Goal: Task Accomplishment & Management: Complete application form

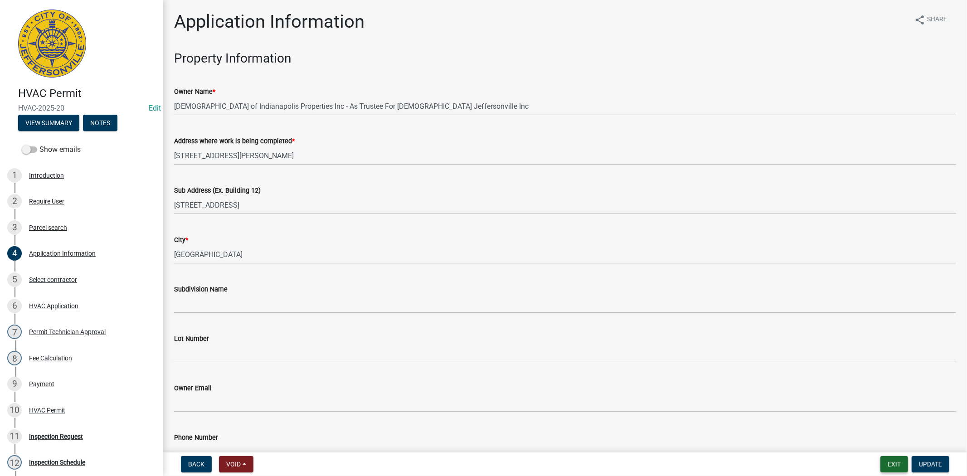
click at [891, 461] on button "Exit" at bounding box center [894, 464] width 28 height 16
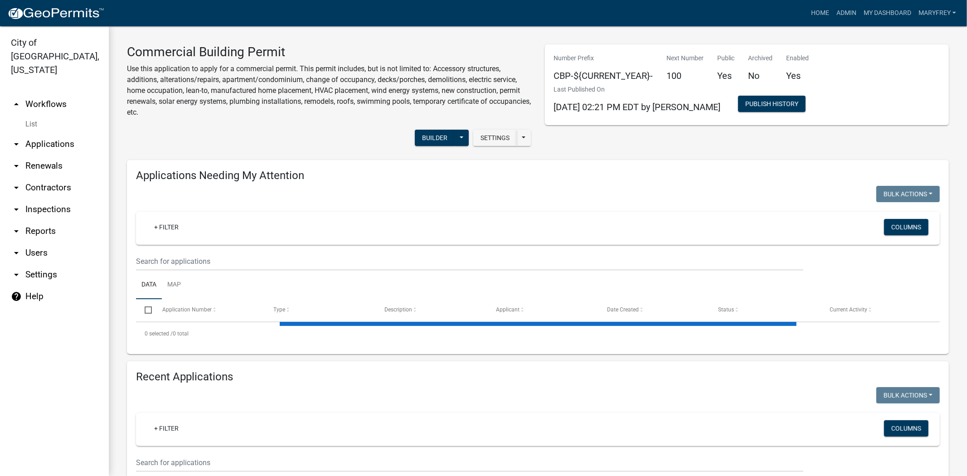
click at [48, 133] on link "arrow_drop_down Applications" at bounding box center [54, 144] width 109 height 22
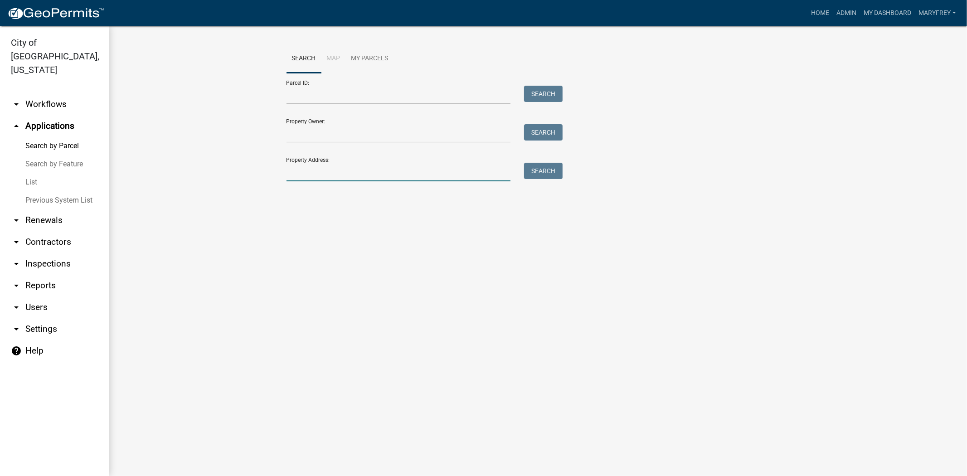
click at [319, 174] on input "Property Address:" at bounding box center [398, 172] width 224 height 19
type input "321 chestnut"
click at [547, 168] on button "Search" at bounding box center [543, 171] width 39 height 16
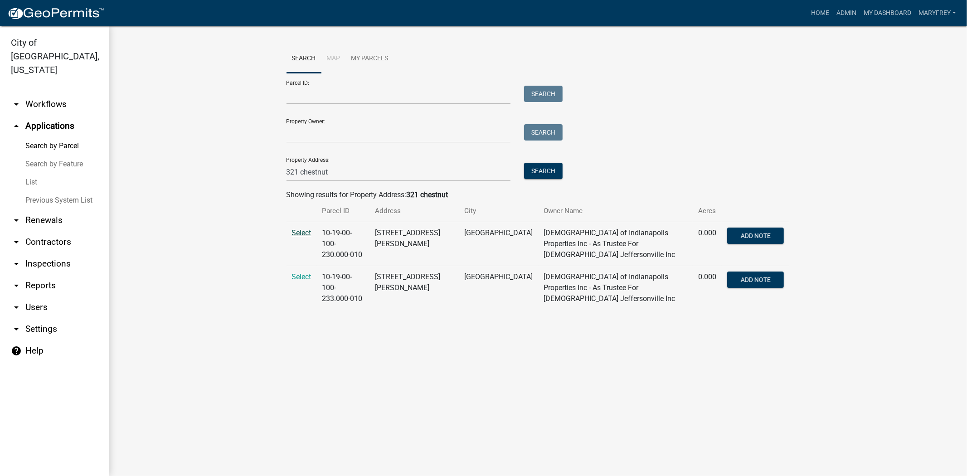
click at [307, 234] on span "Select" at bounding box center [301, 232] width 19 height 9
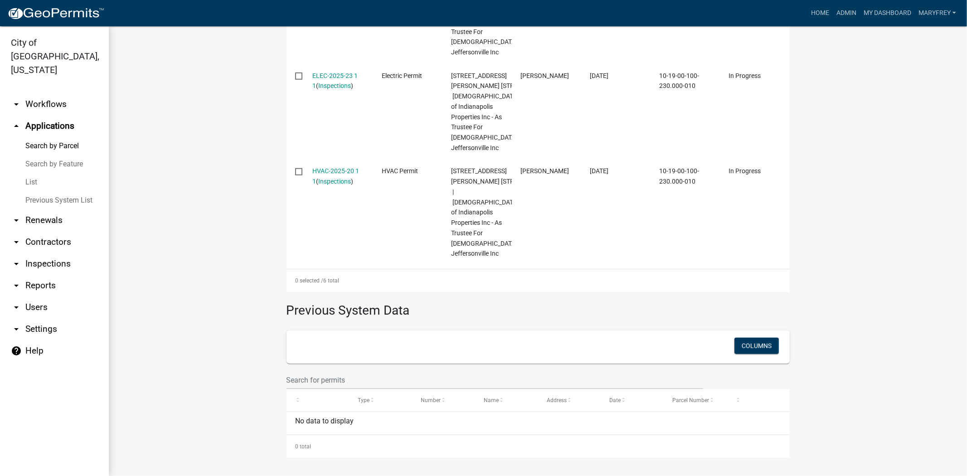
scroll to position [785, 0]
drag, startPoint x: 958, startPoint y: 344, endPoint x: 966, endPoint y: 327, distance: 19.1
click at [962, 311] on main "Search Map My Parcels Parcel ID: Search Property Owner: Search Property Address…" at bounding box center [538, 251] width 858 height 450
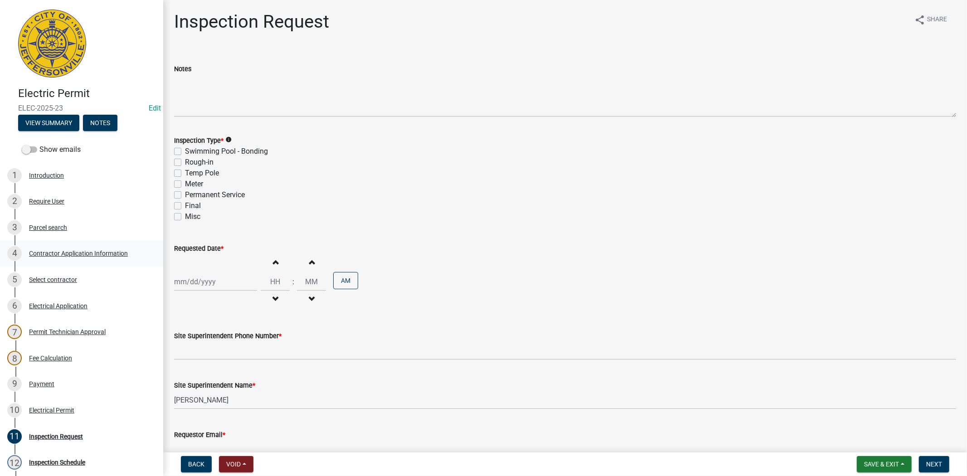
click at [55, 251] on div "Contractor Application Information" at bounding box center [78, 253] width 99 height 6
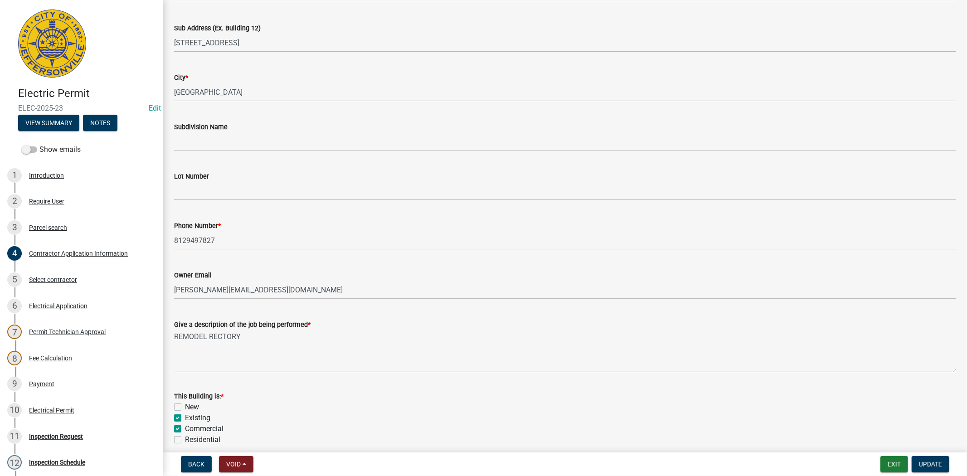
scroll to position [169, 0]
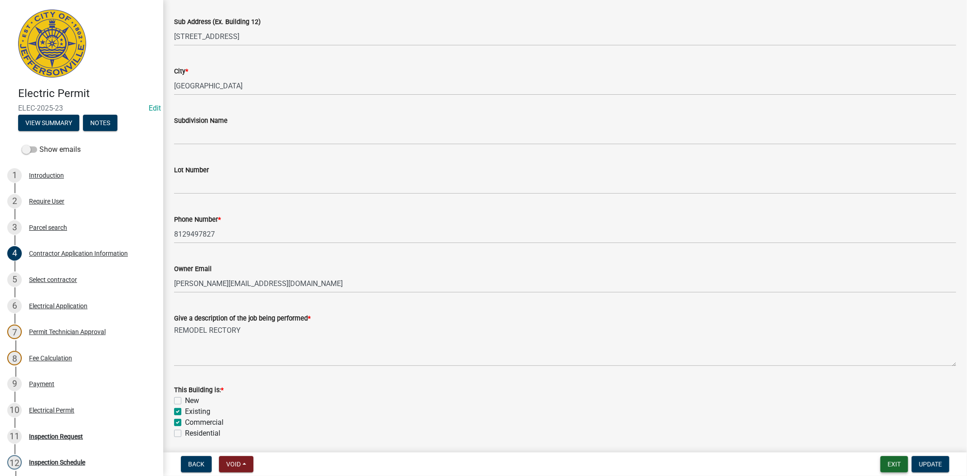
click at [890, 460] on button "Exit" at bounding box center [894, 464] width 28 height 16
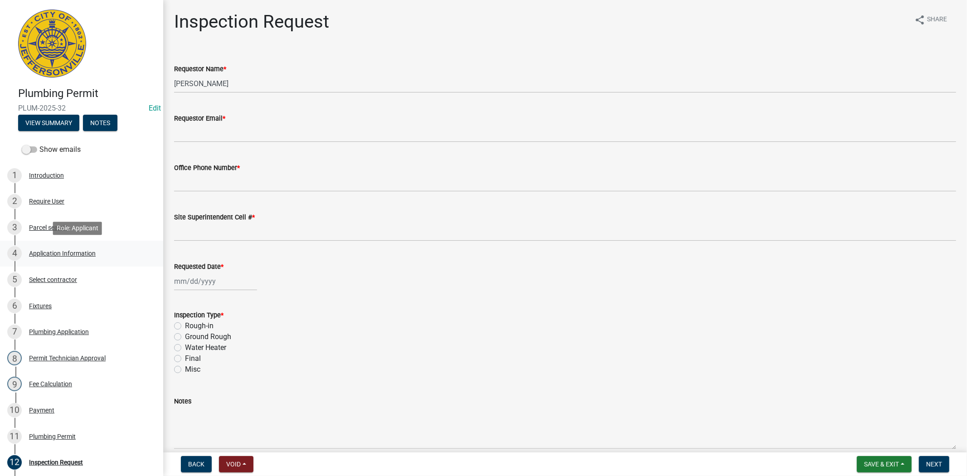
click at [57, 251] on div "Application Information" at bounding box center [62, 253] width 67 height 6
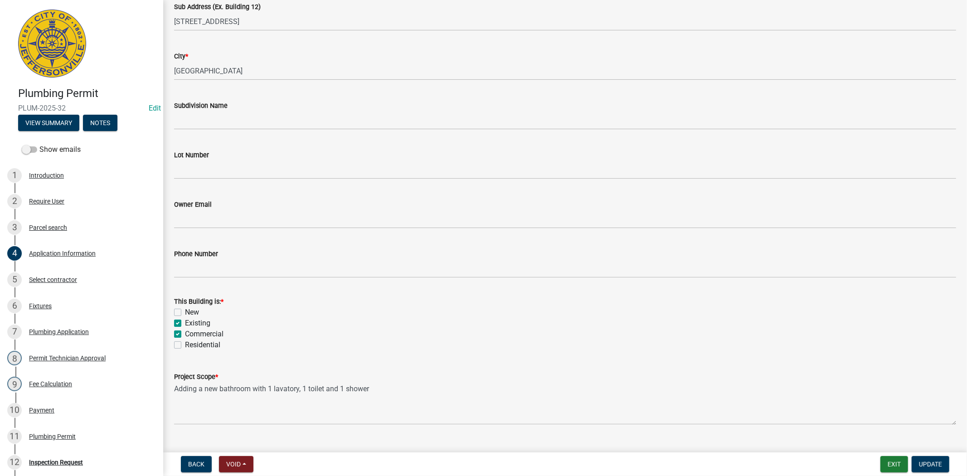
scroll to position [184, 0]
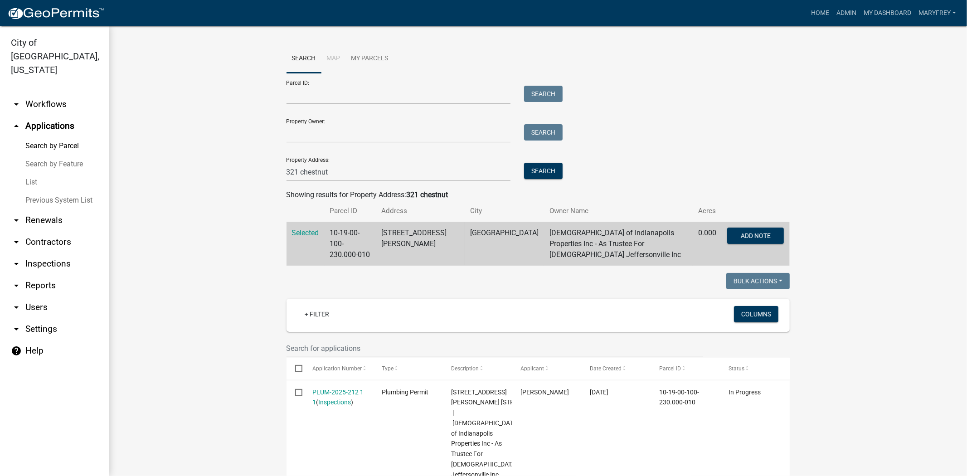
scroll to position [808, 0]
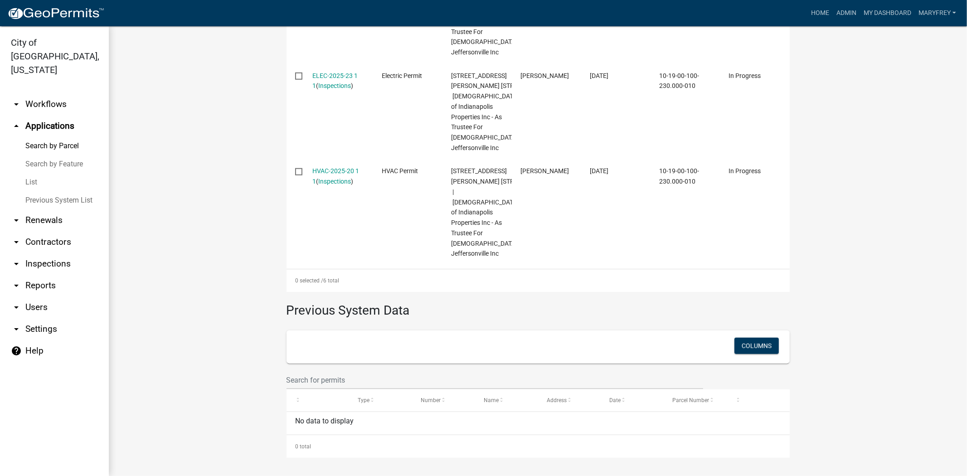
click at [55, 93] on link "arrow_drop_down Workflows" at bounding box center [54, 104] width 109 height 22
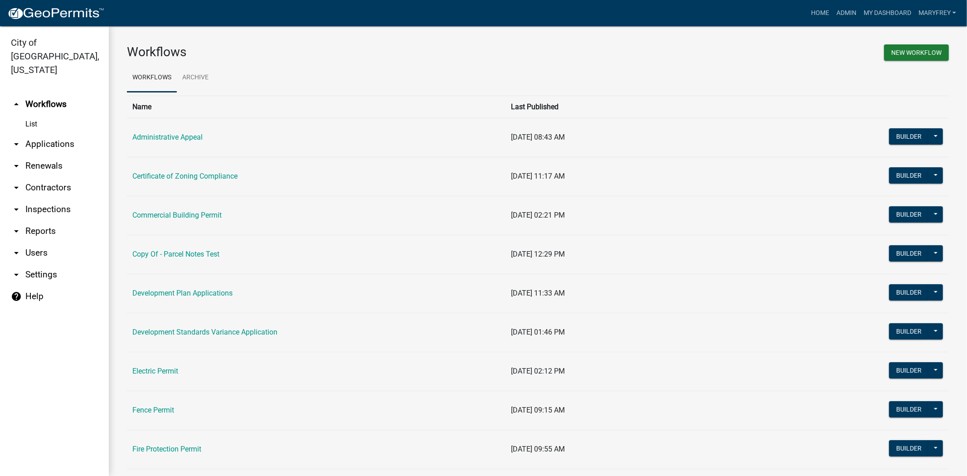
click at [63, 133] on link "arrow_drop_down Applications" at bounding box center [54, 144] width 109 height 22
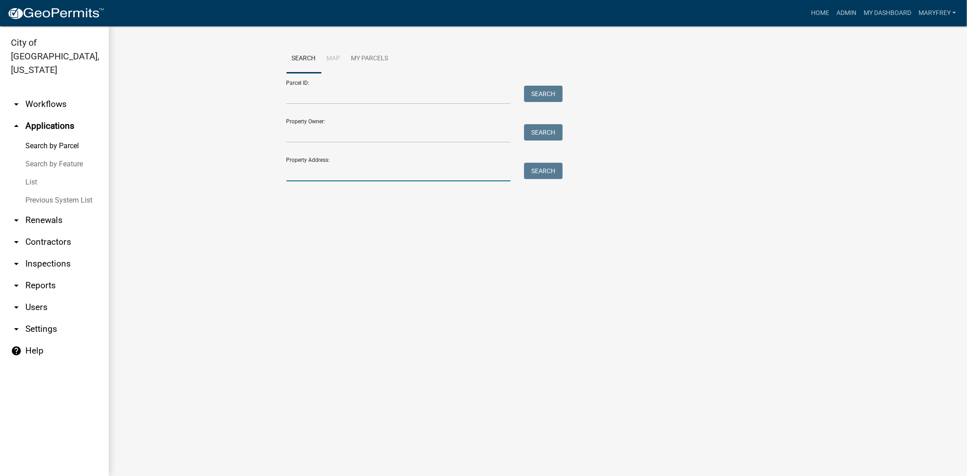
click at [315, 178] on input "Property Address:" at bounding box center [398, 172] width 224 height 19
click at [549, 169] on button "Search" at bounding box center [543, 171] width 39 height 16
drag, startPoint x: 360, startPoint y: 170, endPoint x: 279, endPoint y: 173, distance: 81.2
click at [279, 173] on wm-workflow-application-search-view "Search Map My Parcels Parcel ID: Search Property Owner: Search Property Address…" at bounding box center [538, 131] width 822 height 174
type input "321 chestnut"
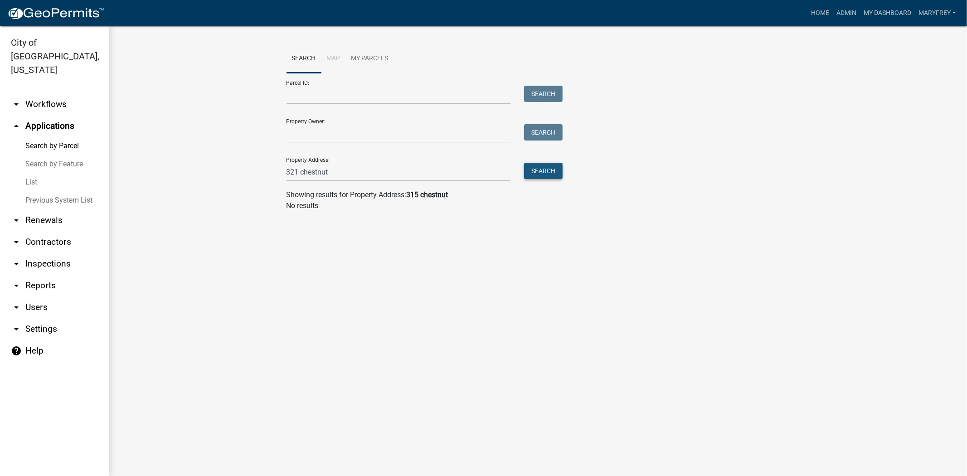
click at [547, 168] on button "Search" at bounding box center [543, 171] width 39 height 16
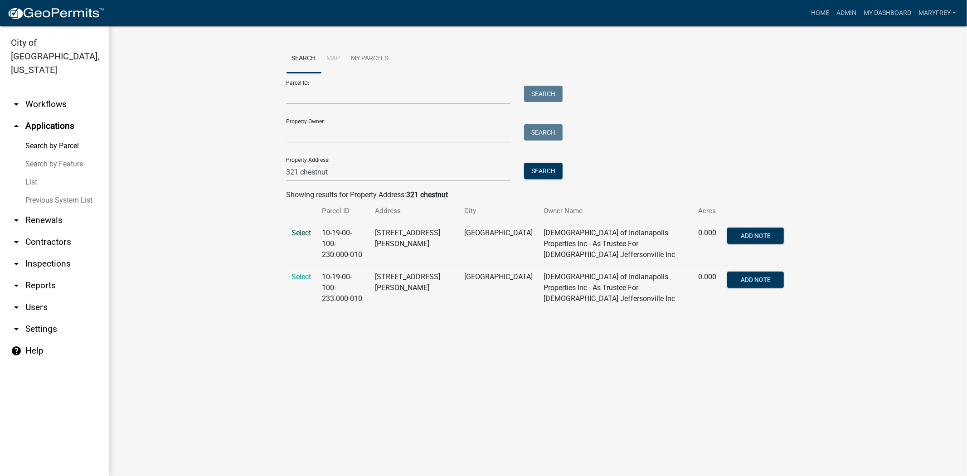
click at [296, 235] on span "Select" at bounding box center [301, 232] width 19 height 9
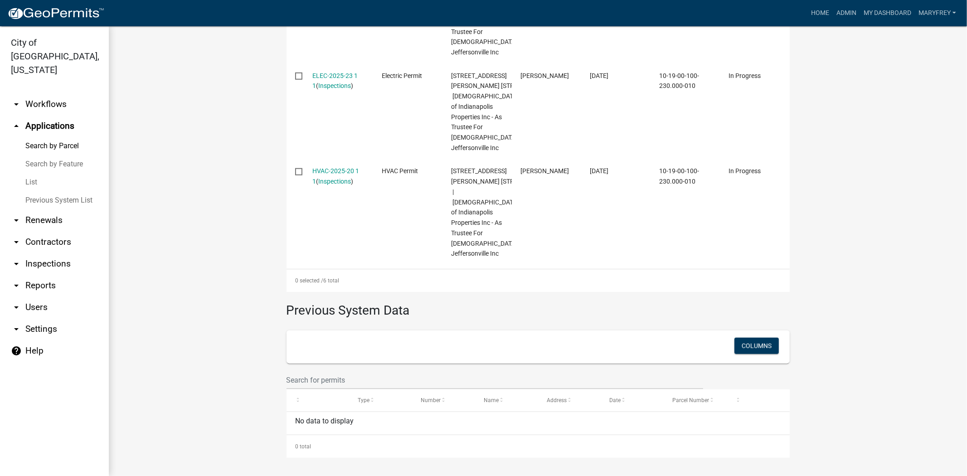
scroll to position [817, 0]
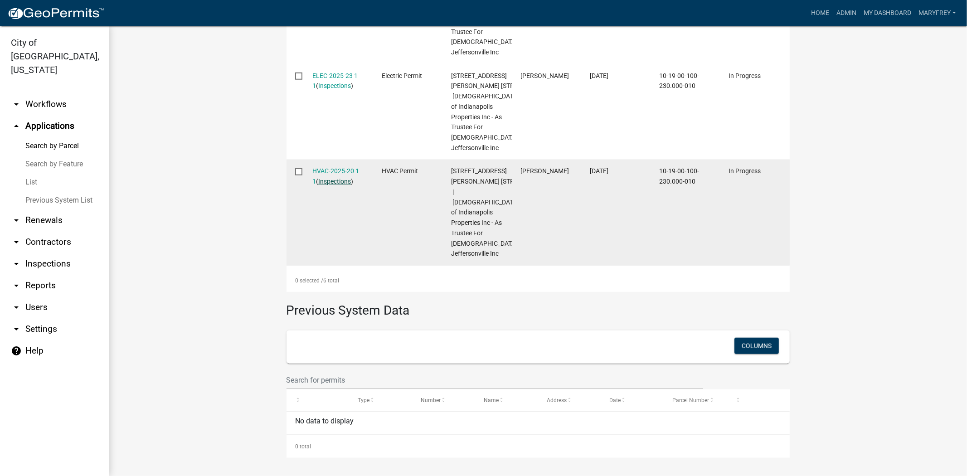
click at [324, 185] on link "Inspections" at bounding box center [334, 181] width 33 height 7
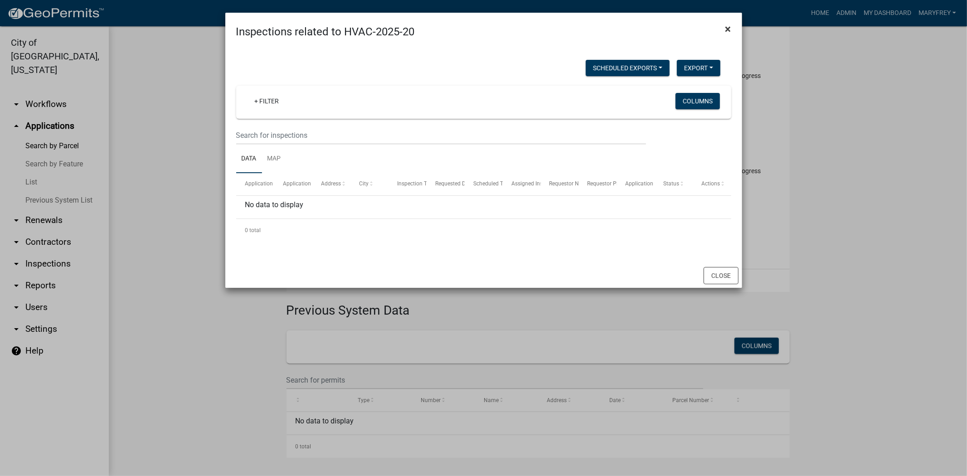
click at [730, 30] on span "×" at bounding box center [728, 29] width 6 height 13
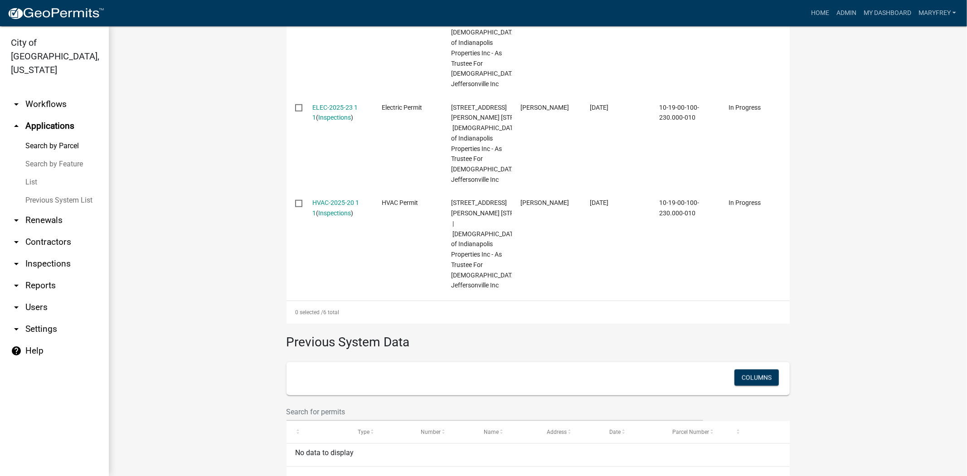
scroll to position [705, 0]
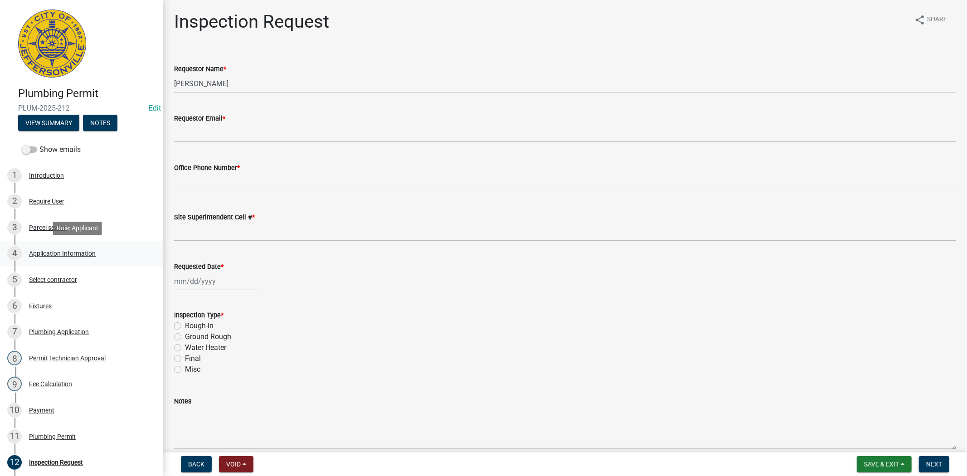
click at [53, 252] on div "Application Information" at bounding box center [62, 253] width 67 height 6
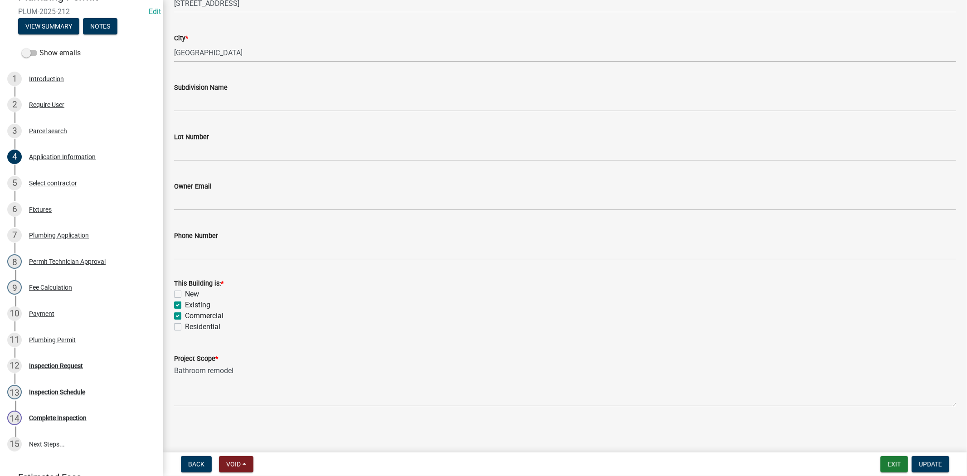
scroll to position [117, 0]
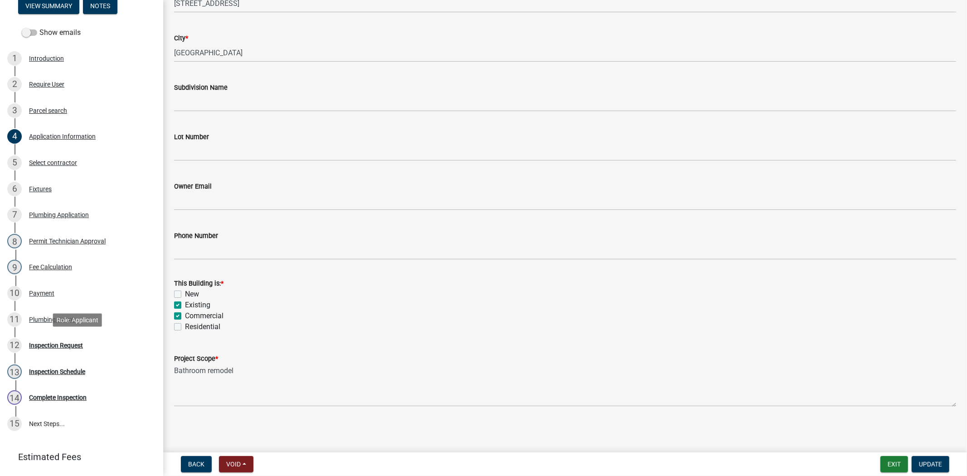
click at [56, 348] on div "Inspection Request" at bounding box center [56, 345] width 54 height 6
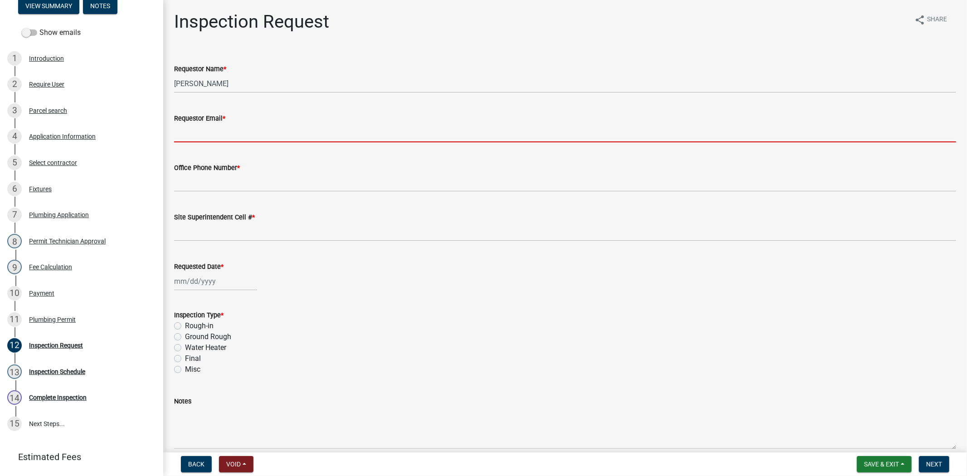
click at [216, 132] on input "Requestor Email *" at bounding box center [565, 133] width 782 height 19
type input "[EMAIL_ADDRESS][DOMAIN_NAME]"
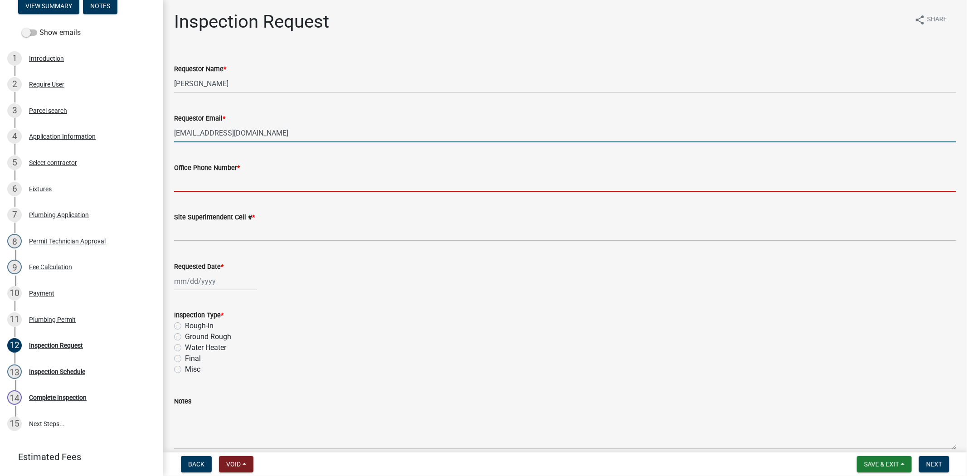
click at [213, 186] on input "Office Phone Number *" at bounding box center [565, 182] width 782 height 19
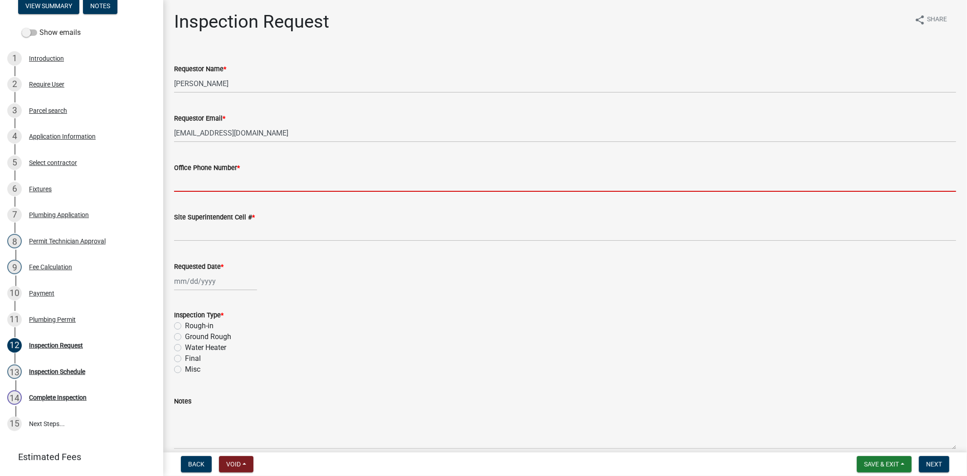
type input "812.285.6414"
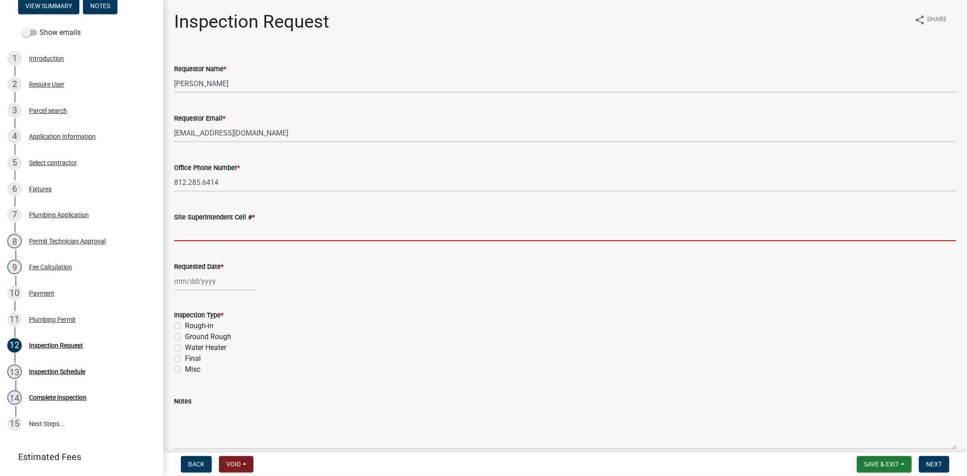
drag, startPoint x: 190, startPoint y: 227, endPoint x: 199, endPoint y: 230, distance: 8.8
click at [190, 228] on input "Site Superintendent Cell # *" at bounding box center [565, 232] width 782 height 19
type input "812.285.6414"
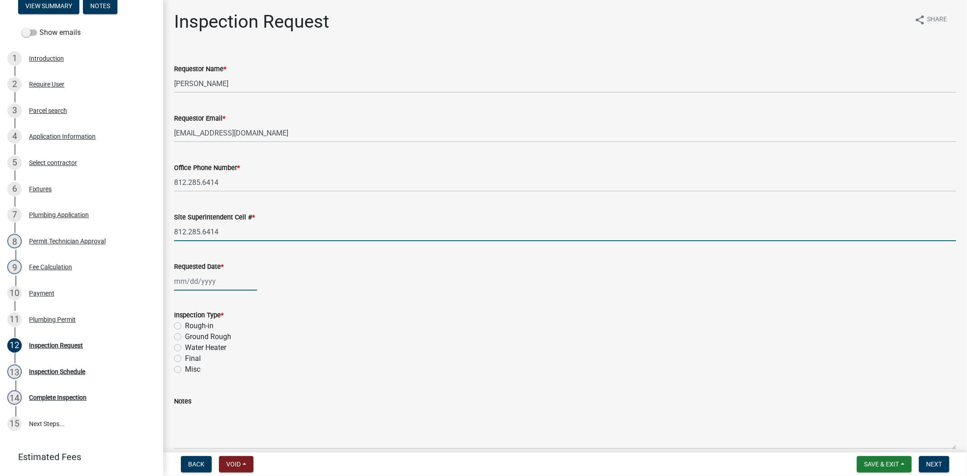
click at [230, 283] on div at bounding box center [215, 281] width 83 height 19
select select "9"
select select "2025"
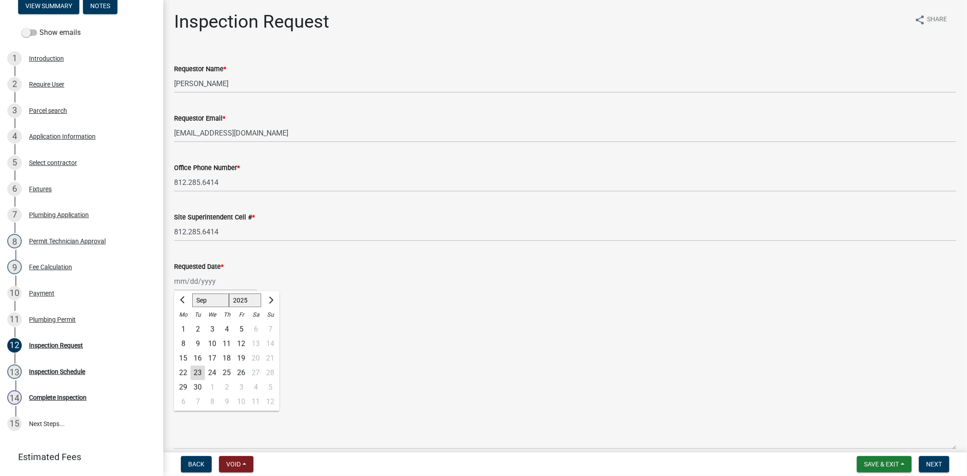
click at [241, 377] on div "26" at bounding box center [241, 372] width 15 height 15
type input "[DATE]"
click at [185, 359] on label "Final" at bounding box center [193, 358] width 16 height 11
click at [185, 359] on input "Final" at bounding box center [188, 356] width 6 height 6
radio input "true"
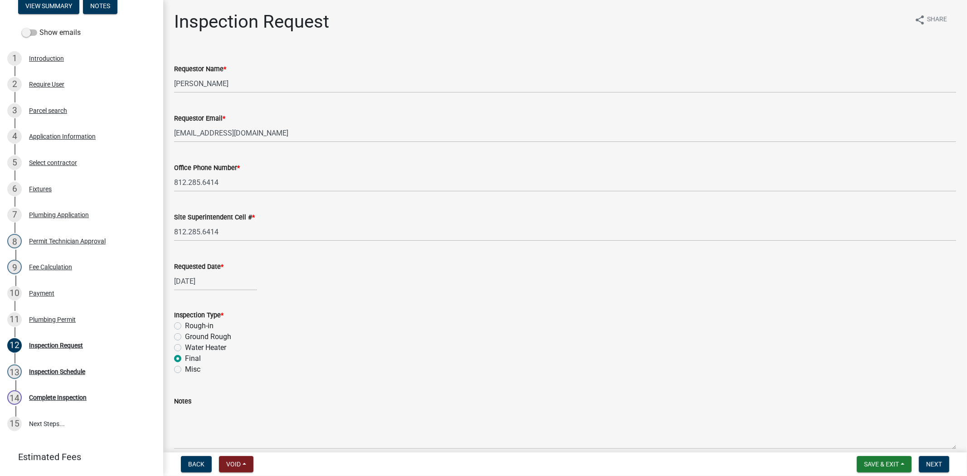
scroll to position [43, 0]
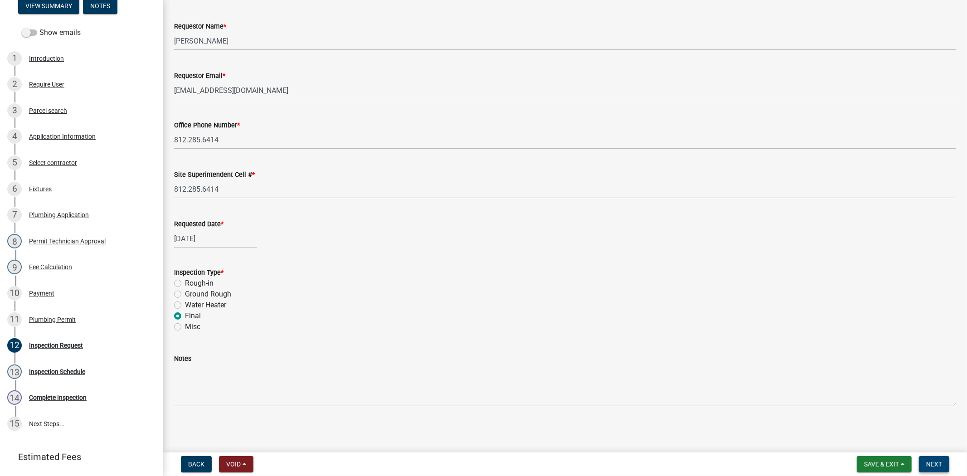
click at [933, 468] on button "Next" at bounding box center [934, 464] width 30 height 16
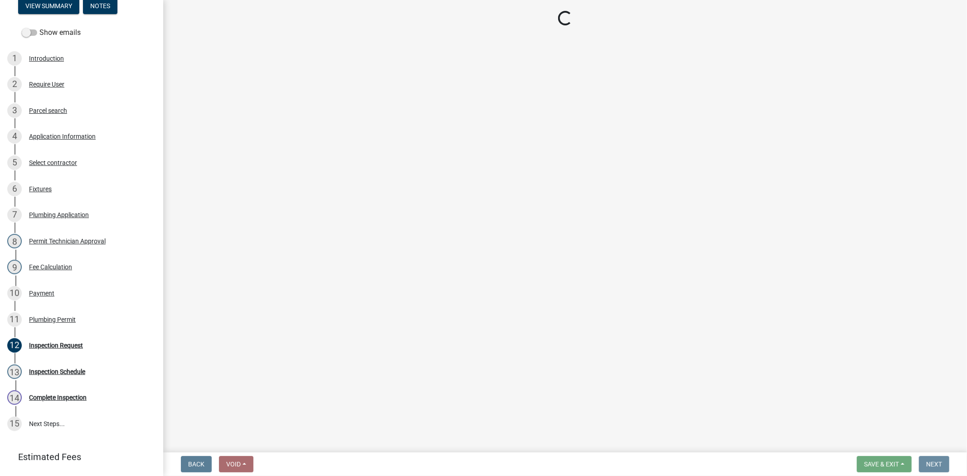
scroll to position [0, 0]
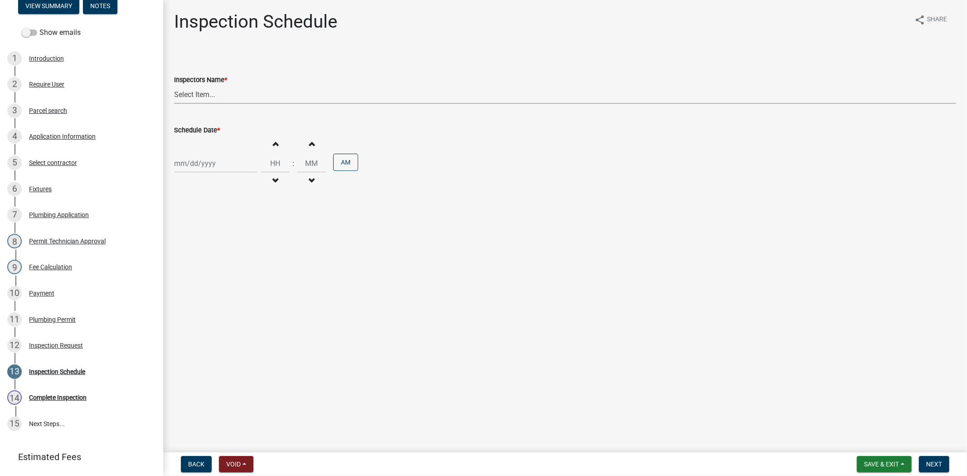
click at [226, 94] on select "Select Item... jramsey (Jeremy Ramsey) MaryFrey (Mary Frey) mkruer (Mike Kruer)…" at bounding box center [565, 94] width 782 height 19
select select "13c97fbc-c819-4cee-844a-0db3d3c4db95"
click at [174, 85] on select "Select Item... jramsey (Jeremy Ramsey) MaryFrey (Mary Frey) mkruer (Mike Kruer)…" at bounding box center [565, 94] width 782 height 19
click at [227, 165] on div at bounding box center [215, 163] width 83 height 19
select select "9"
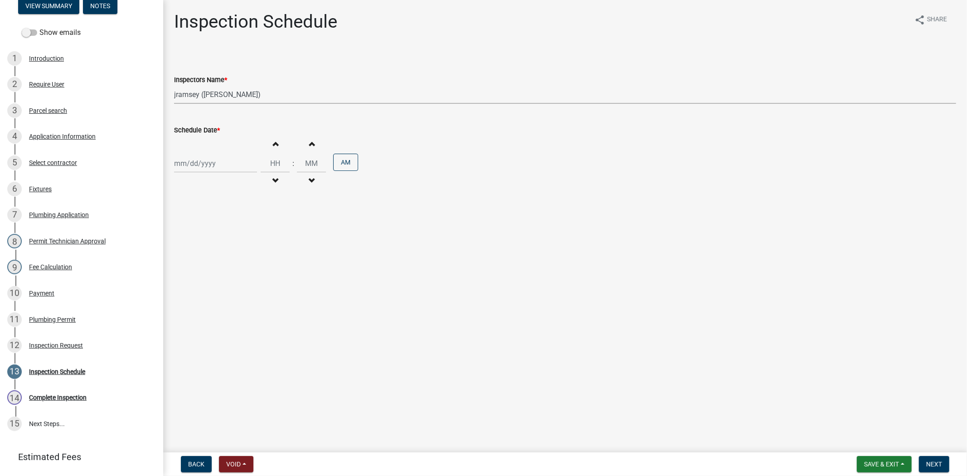
select select "2025"
drag, startPoint x: 238, startPoint y: 256, endPoint x: 243, endPoint y: 249, distance: 7.8
click at [239, 256] on div "26" at bounding box center [241, 255] width 15 height 15
type input "[DATE]"
click at [266, 167] on input "Hours" at bounding box center [275, 163] width 29 height 19
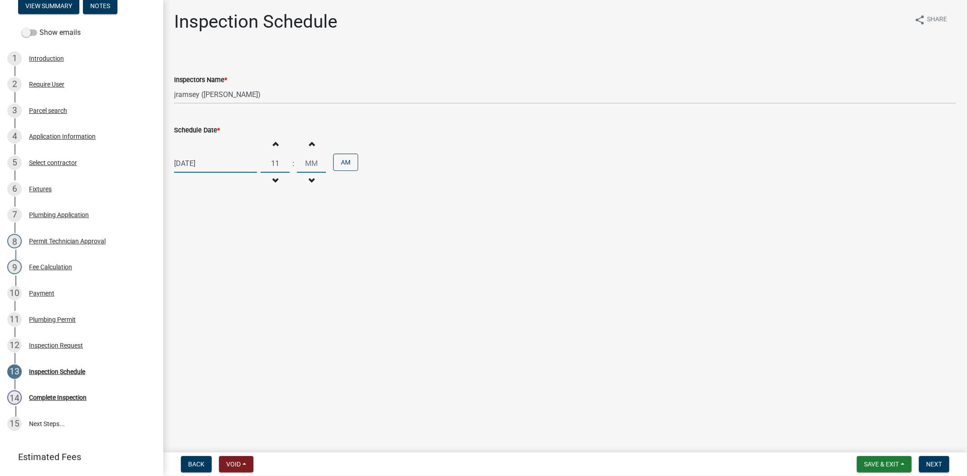
type input "11"
type input "00"
click at [942, 465] on button "Next" at bounding box center [934, 464] width 30 height 16
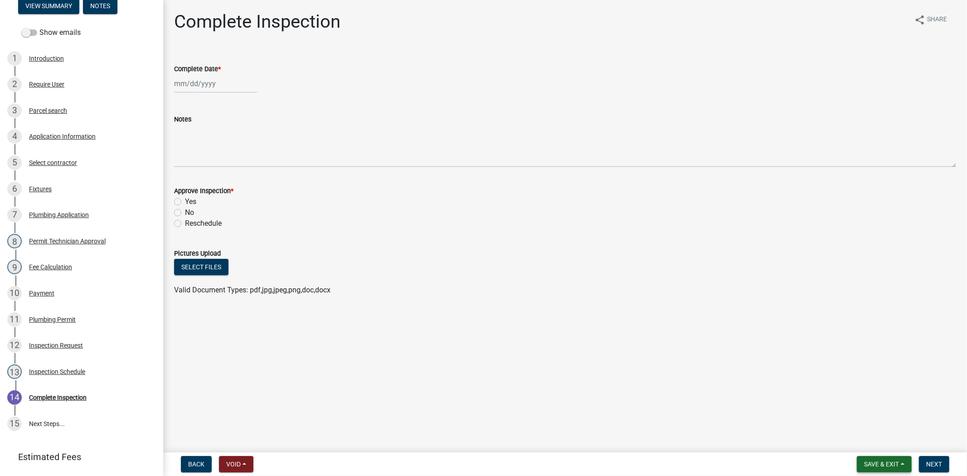
click at [875, 460] on span "Save & Exit" at bounding box center [881, 463] width 35 height 7
click at [868, 442] on button "Save & Exit" at bounding box center [875, 441] width 73 height 22
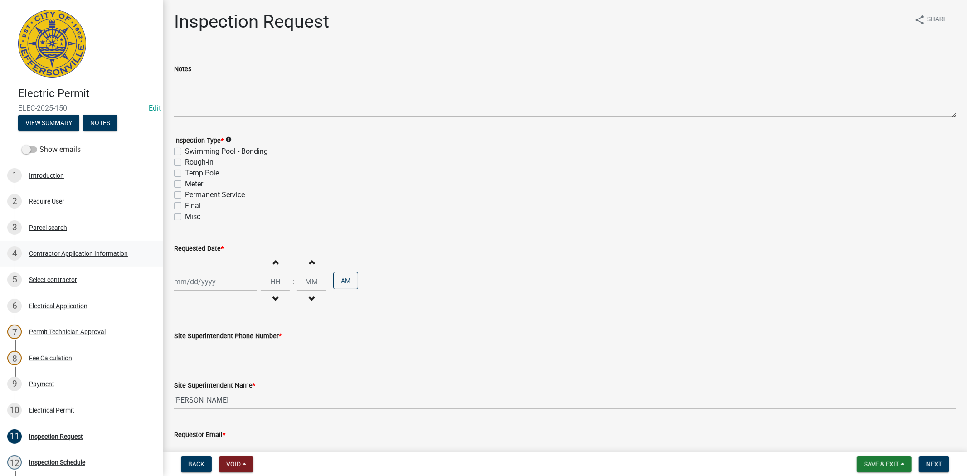
click at [57, 255] on div "Contractor Application Information" at bounding box center [78, 253] width 99 height 6
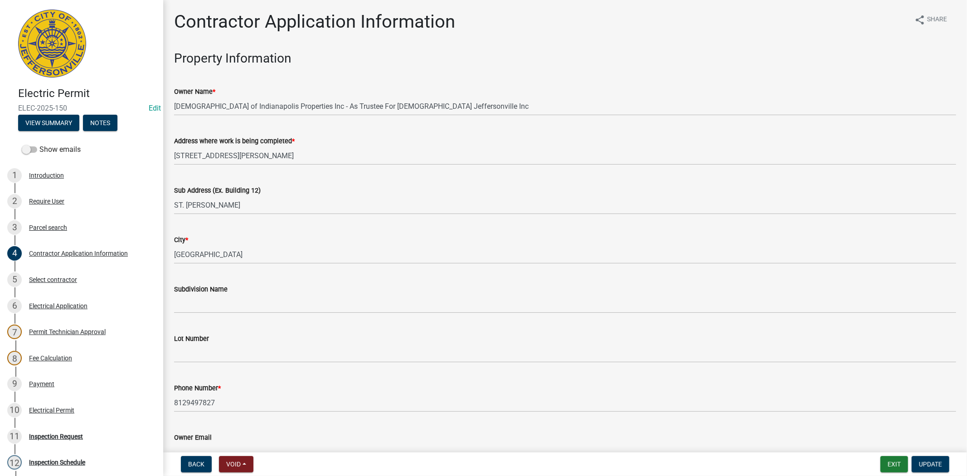
drag, startPoint x: 955, startPoint y: 239, endPoint x: 962, endPoint y: 247, distance: 10.6
click at [961, 246] on main "Contractor Application Information share Share Property Information Owner Name …" at bounding box center [565, 224] width 804 height 449
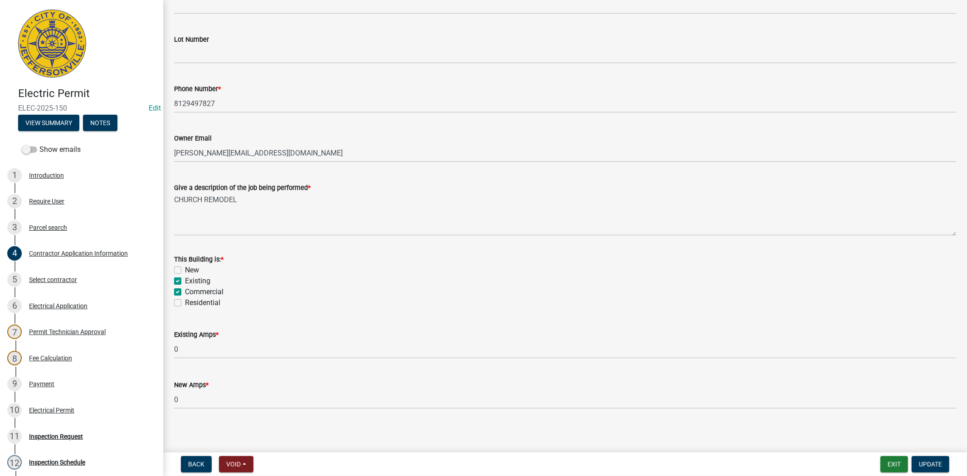
scroll to position [302, 0]
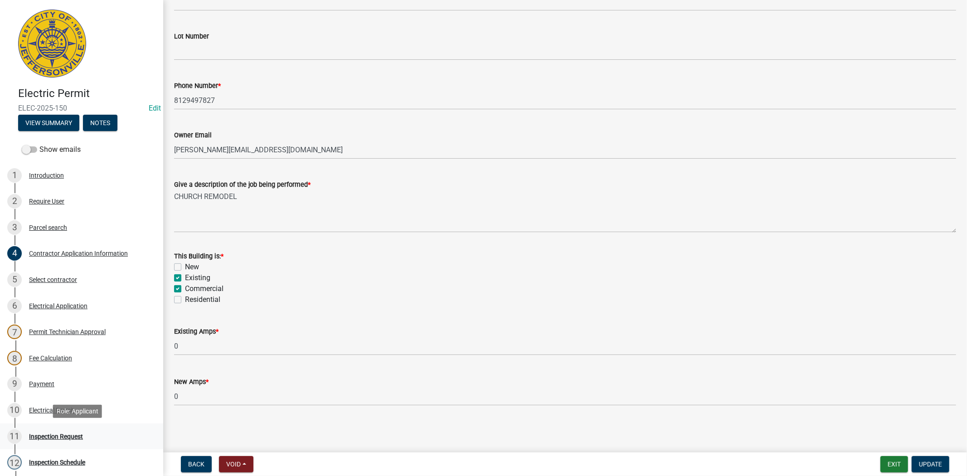
click at [55, 438] on div "Inspection Request" at bounding box center [56, 436] width 54 height 6
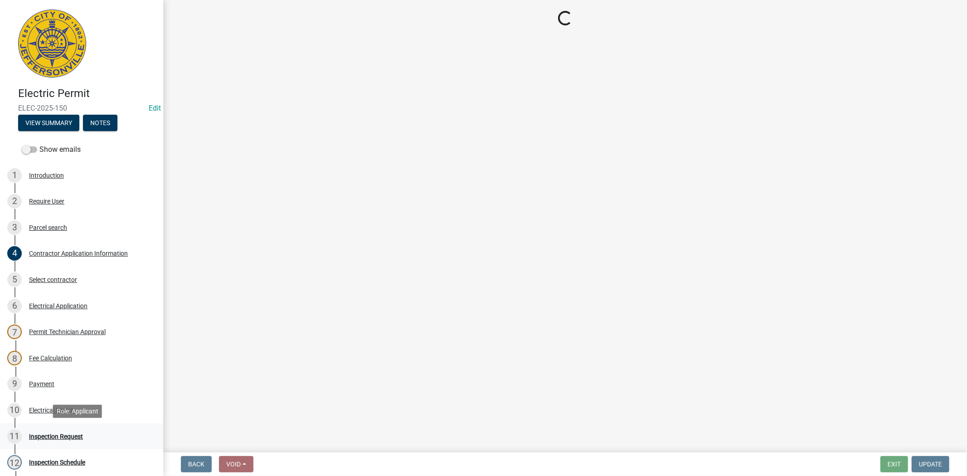
scroll to position [0, 0]
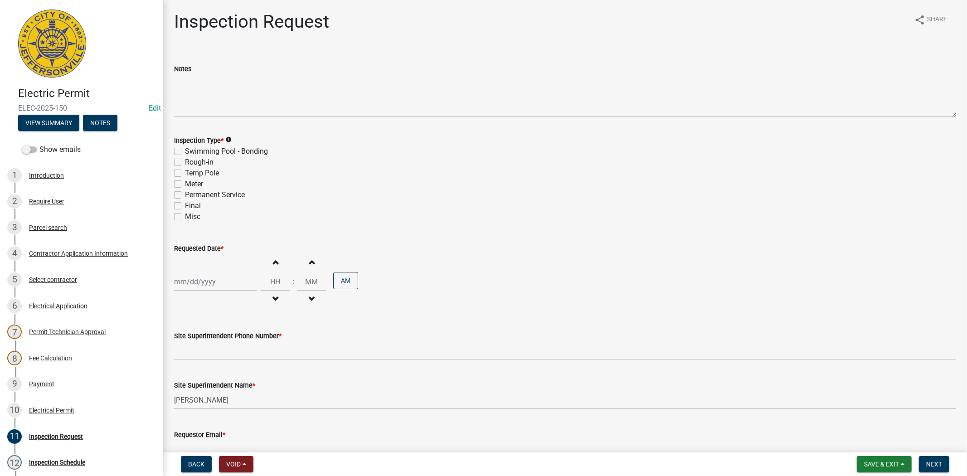
click at [185, 205] on label "Final" at bounding box center [193, 205] width 16 height 11
click at [185, 205] on input "Final" at bounding box center [188, 203] width 6 height 6
checkbox input "true"
checkbox input "false"
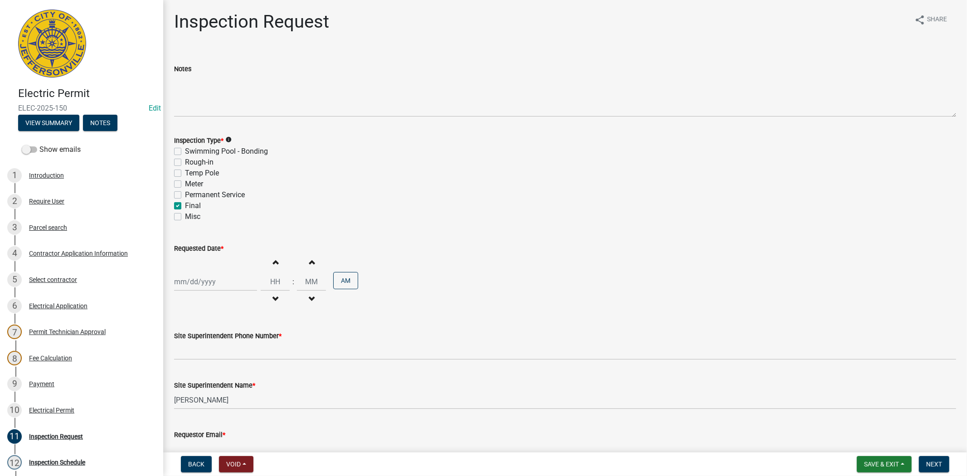
checkbox input "false"
checkbox input "true"
checkbox input "false"
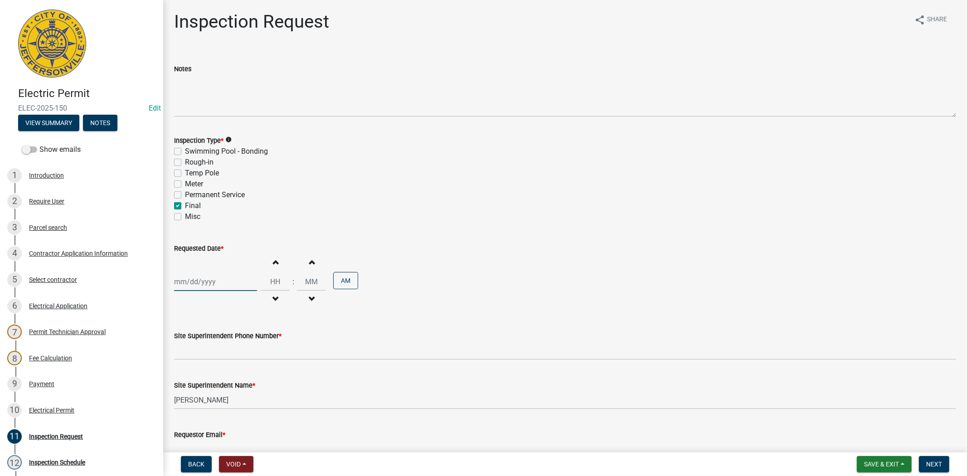
click at [226, 282] on div at bounding box center [215, 281] width 83 height 19
select select "9"
select select "2025"
click at [242, 373] on div "26" at bounding box center [241, 373] width 15 height 15
type input "[DATE]"
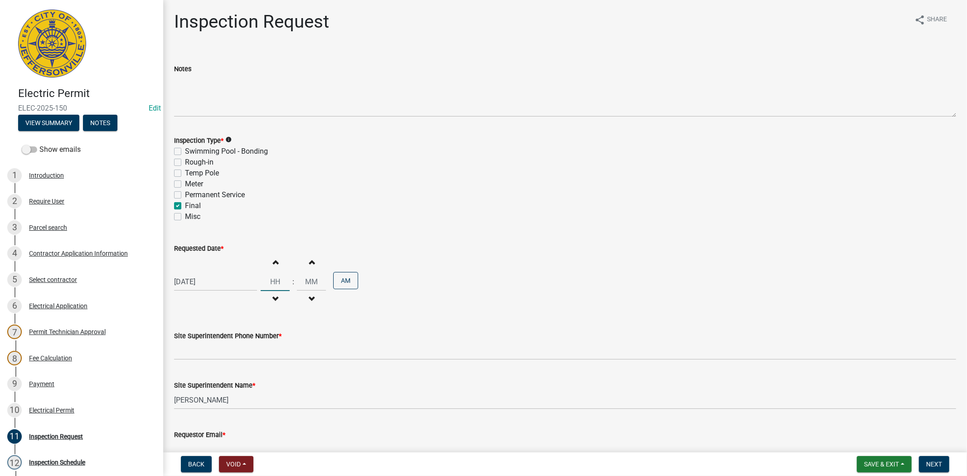
click at [261, 285] on input "Hours" at bounding box center [275, 281] width 29 height 19
type input "11"
type input "00"
click at [930, 468] on button "Next" at bounding box center [934, 464] width 30 height 16
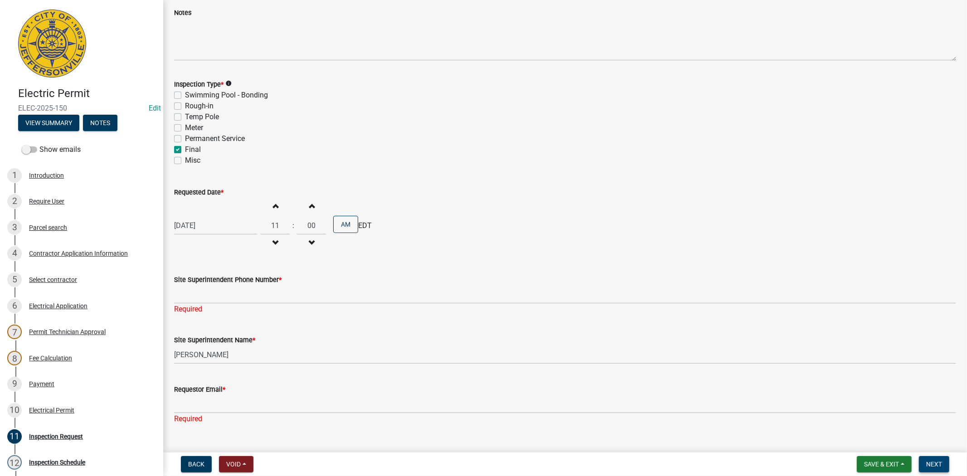
scroll to position [74, 0]
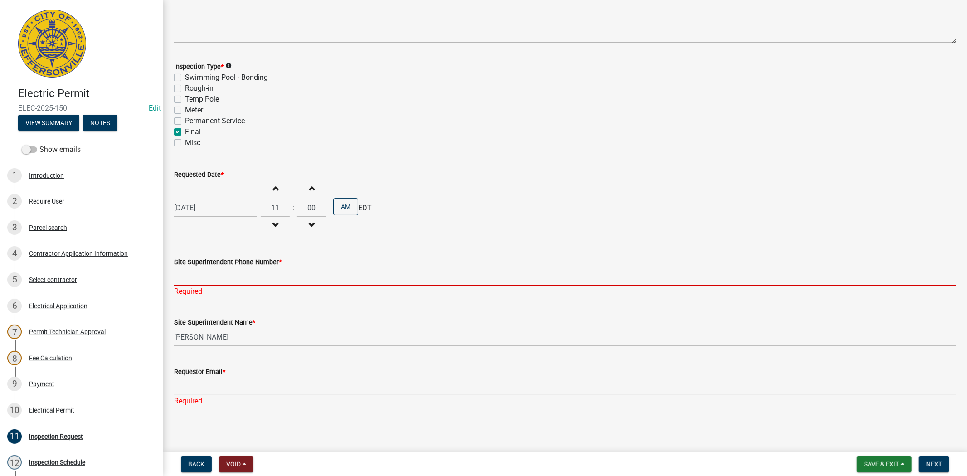
click at [197, 281] on input "Site Superintendent Phone Number *" at bounding box center [565, 276] width 782 height 19
type input "812.285.6414"
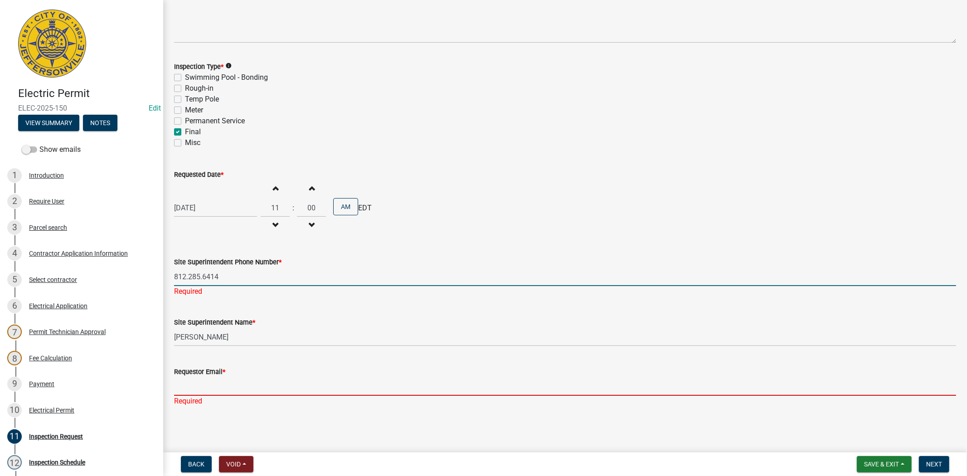
click at [205, 390] on input "Requestor Email *" at bounding box center [565, 386] width 782 height 19
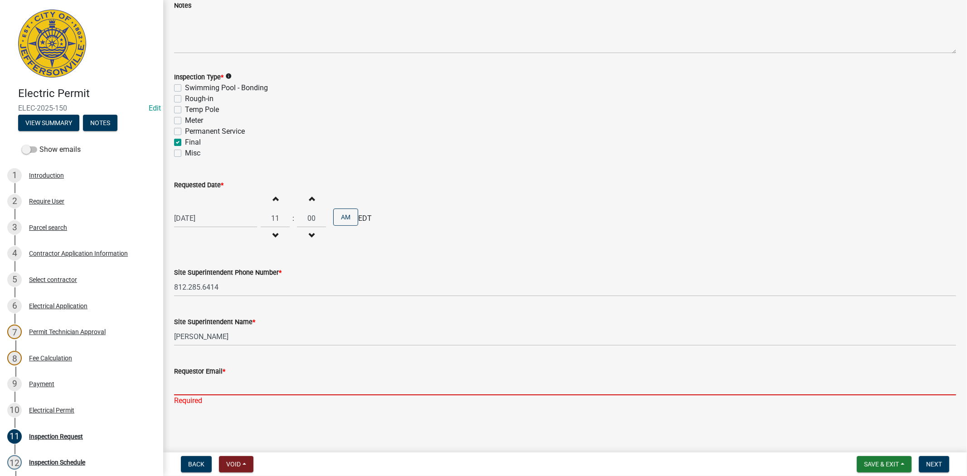
type input "mfrey@cityofjeff.net"
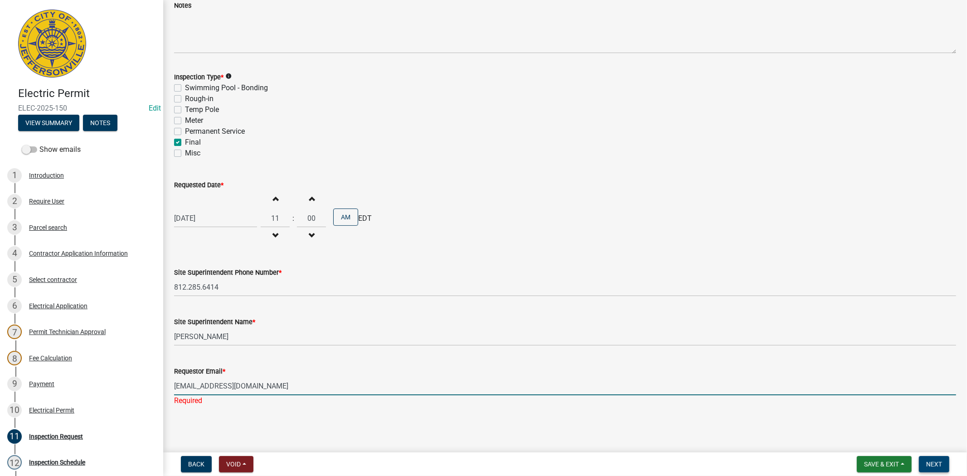
click at [932, 462] on span "Next" at bounding box center [934, 463] width 16 height 7
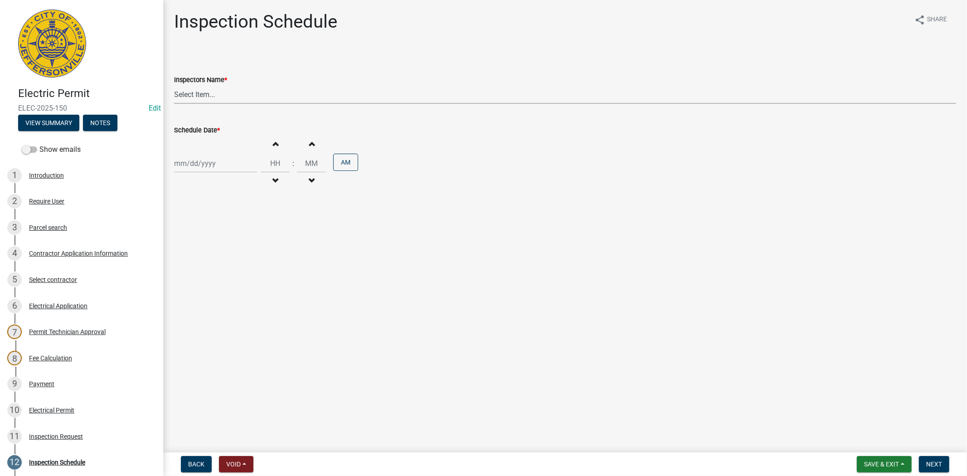
click at [238, 99] on select "Select Item... jramsey (Jeremy Ramsey) MaryFrey (Mary Frey) mkruer (Mike Kruer)…" at bounding box center [565, 94] width 782 height 19
select select "36a8b8f0-2ef8-43e9-ae06-718f51af8d36"
click at [174, 85] on select "Select Item... jramsey (Jeremy Ramsey) MaryFrey (Mary Frey) mkruer (Mike Kruer)…" at bounding box center [565, 94] width 782 height 19
click at [222, 161] on div at bounding box center [215, 163] width 83 height 19
select select "9"
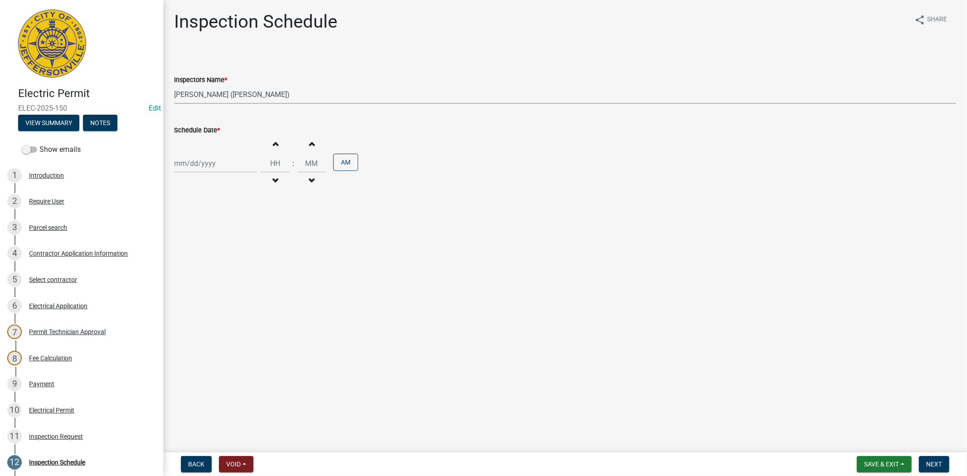
select select "2025"
click at [241, 255] on div "26" at bounding box center [241, 255] width 15 height 15
type input "[DATE]"
click at [263, 166] on input "Hours" at bounding box center [275, 163] width 29 height 19
type input "11"
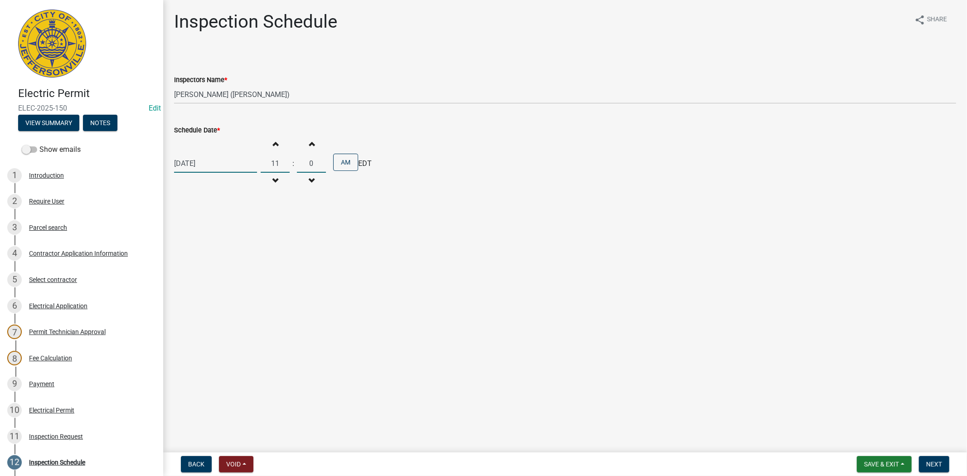
type input "00"
click at [939, 465] on span "Next" at bounding box center [934, 463] width 16 height 7
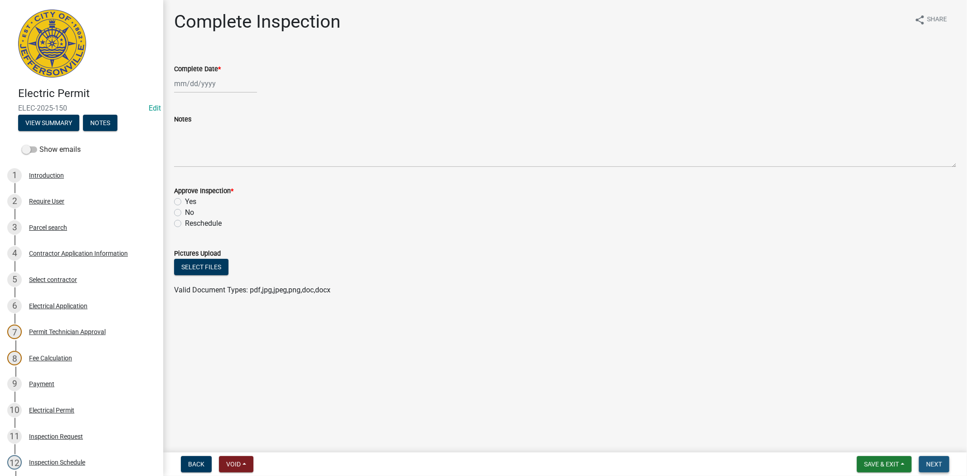
click at [939, 465] on span "Next" at bounding box center [934, 463] width 16 height 7
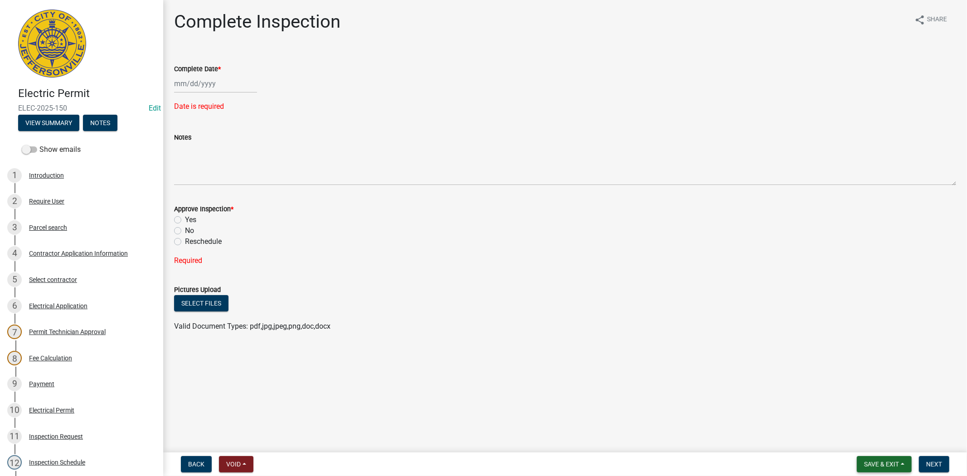
click at [884, 465] on span "Save & Exit" at bounding box center [881, 463] width 35 height 7
click at [867, 442] on button "Save & Exit" at bounding box center [875, 441] width 73 height 22
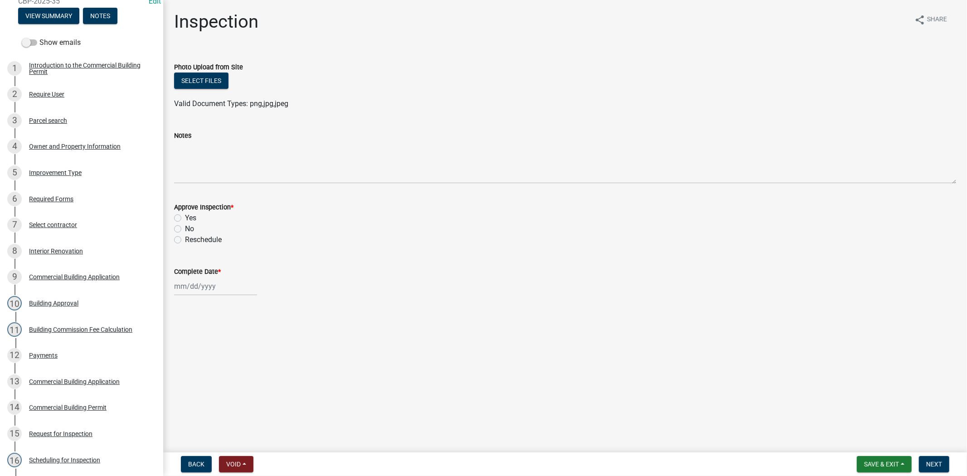
scroll to position [161, 0]
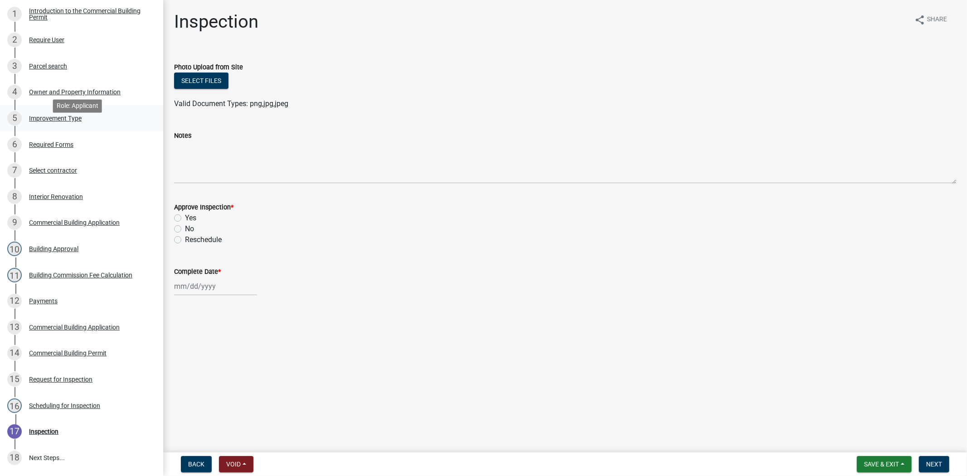
click at [64, 126] on div "5 Improvement Type" at bounding box center [77, 118] width 141 height 15
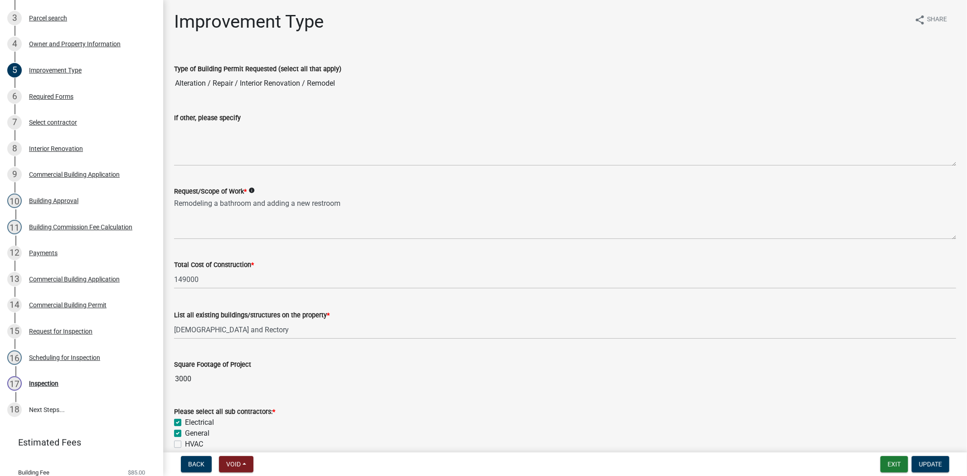
scroll to position [235, 0]
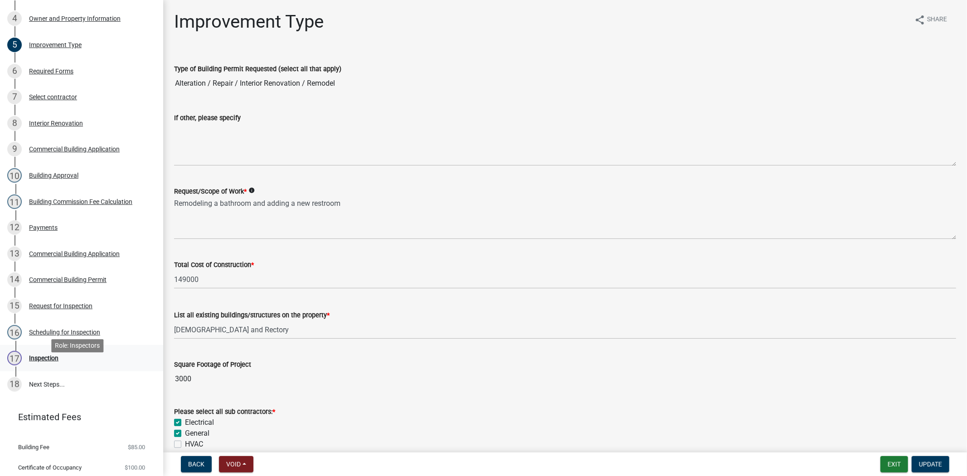
click at [44, 361] on div "Inspection" at bounding box center [43, 358] width 29 height 6
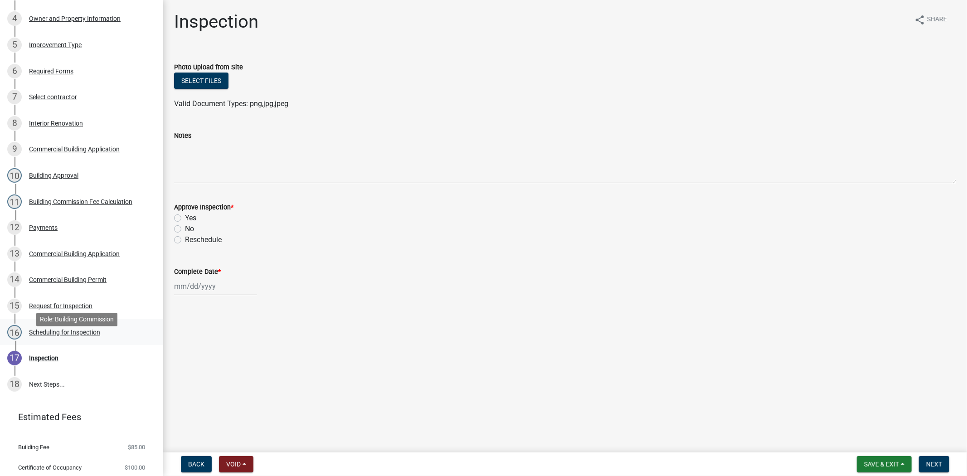
click at [56, 335] on div "Scheduling for Inspection" at bounding box center [64, 332] width 71 height 6
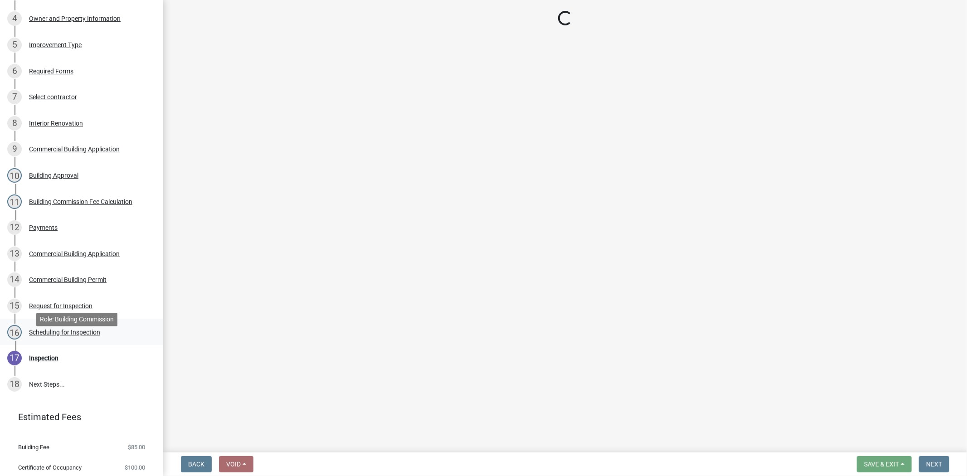
select select "fdb3bcc6-ce93-4663-8a18-5c08884dd177"
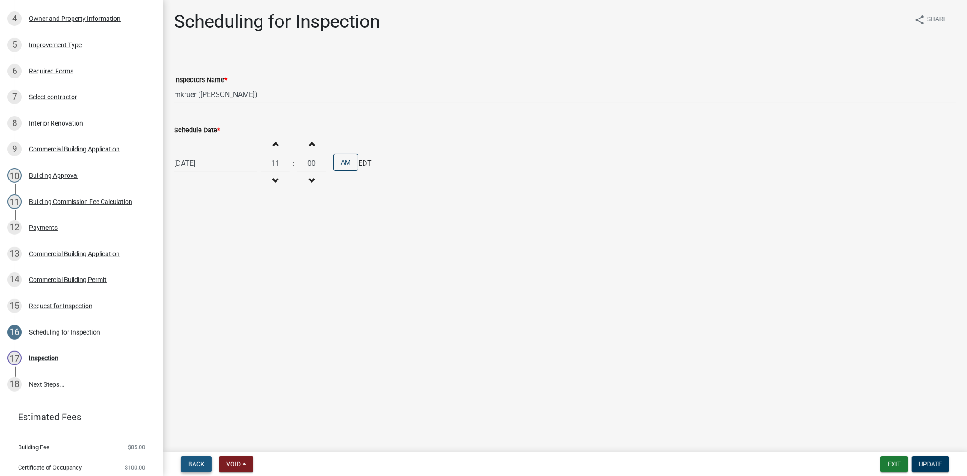
click at [195, 463] on span "Back" at bounding box center [196, 463] width 16 height 7
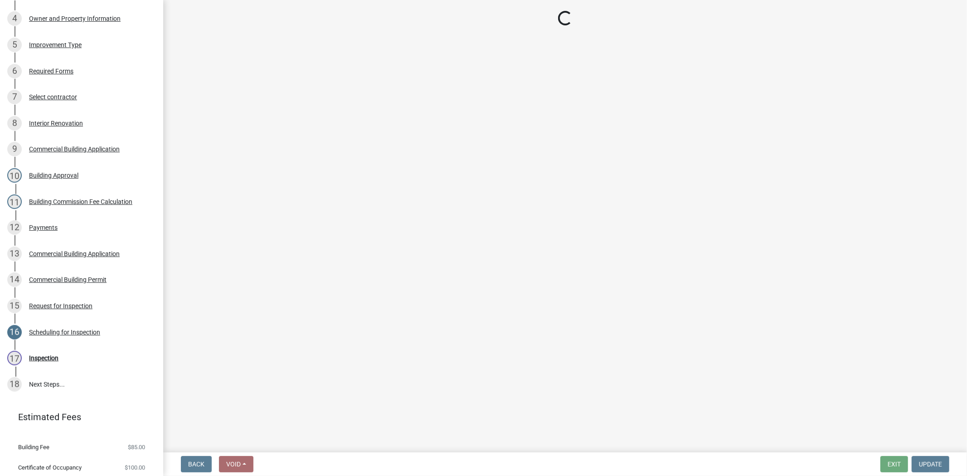
select select "8ea0f6e5-dde7-4881-a999-02519822ccbf"
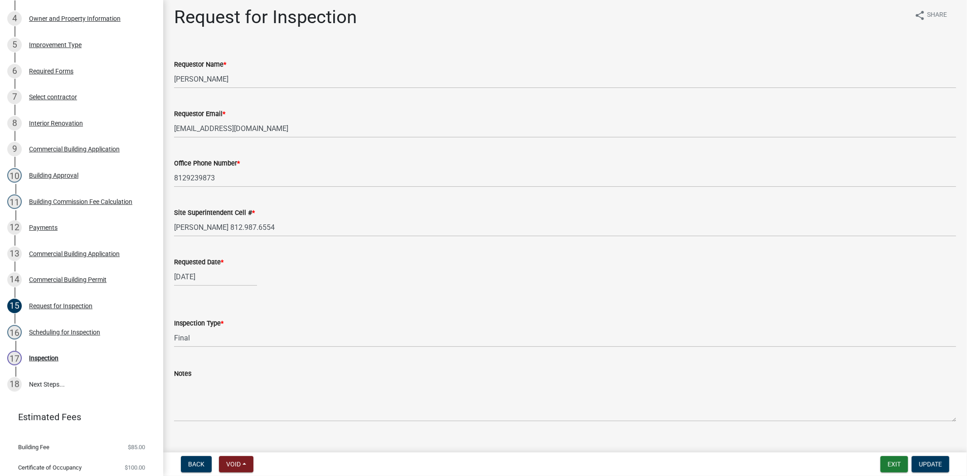
scroll to position [19, 0]
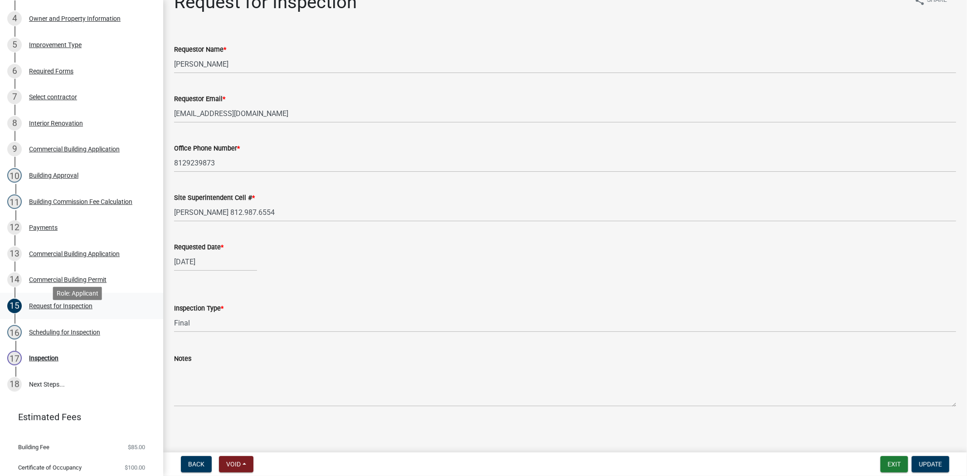
click at [50, 309] on div "Request for Inspection" at bounding box center [60, 306] width 63 height 6
click at [51, 335] on div "Scheduling for Inspection" at bounding box center [64, 332] width 71 height 6
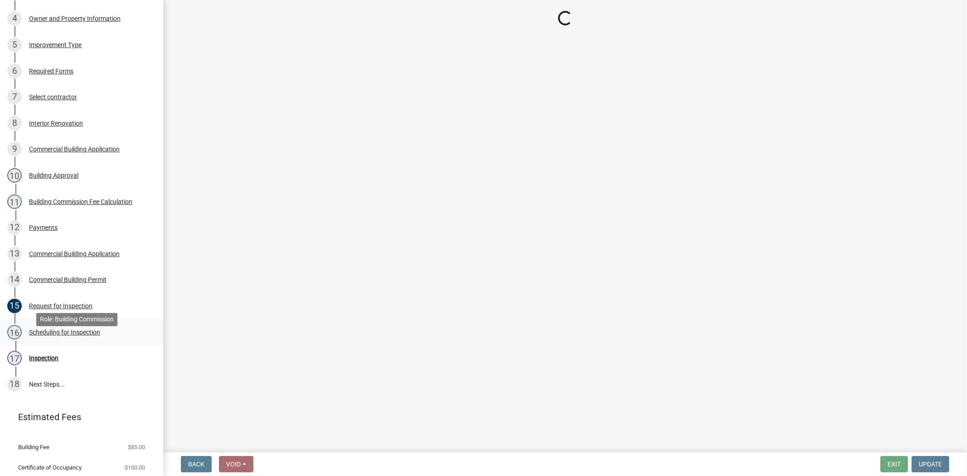
scroll to position [0, 0]
select select "fdb3bcc6-ce93-4663-8a18-5c08884dd177"
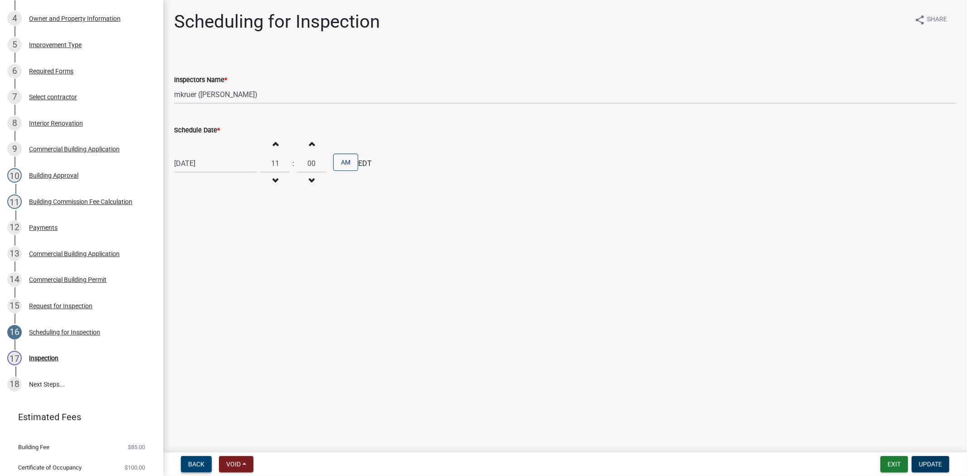
click at [189, 464] on span "Back" at bounding box center [196, 463] width 16 height 7
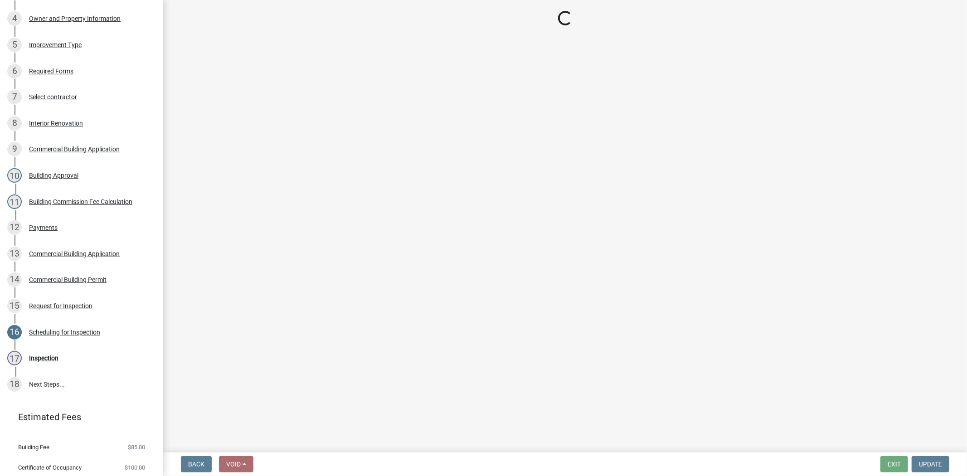
select select "8ea0f6e5-dde7-4881-a999-02519822ccbf"
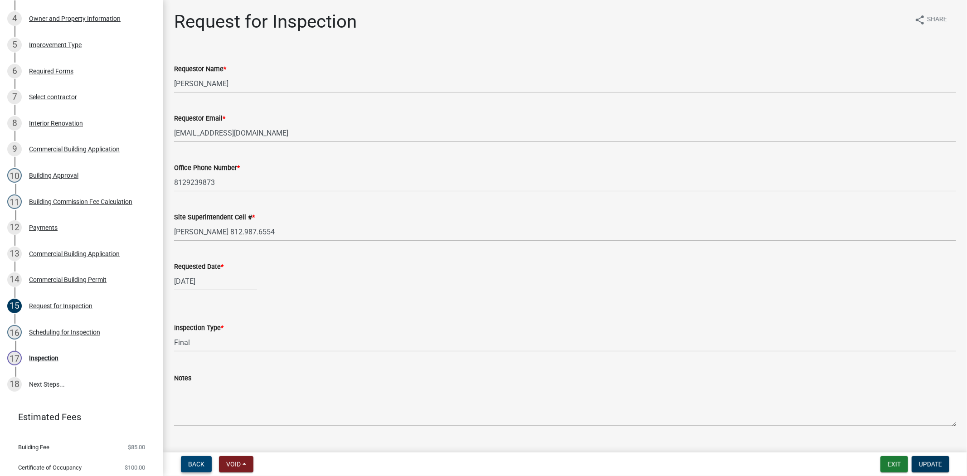
click at [189, 464] on span "Back" at bounding box center [196, 463] width 16 height 7
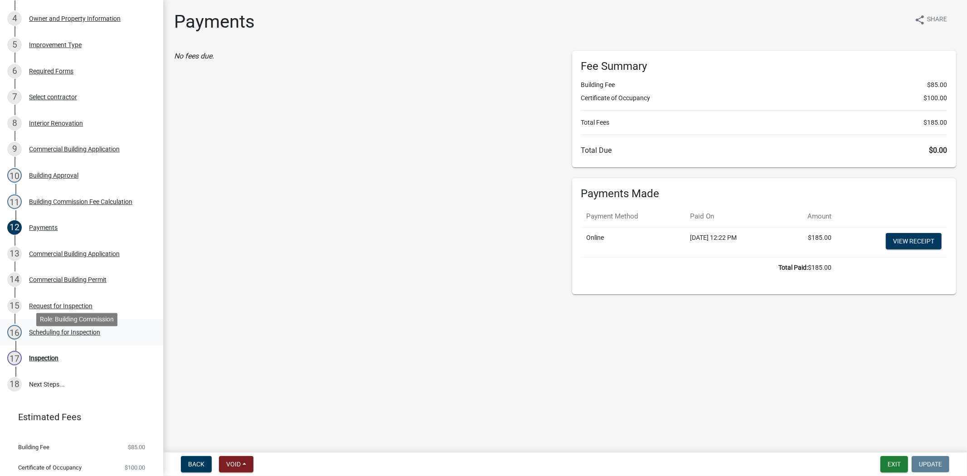
click at [56, 335] on div "Scheduling for Inspection" at bounding box center [64, 332] width 71 height 6
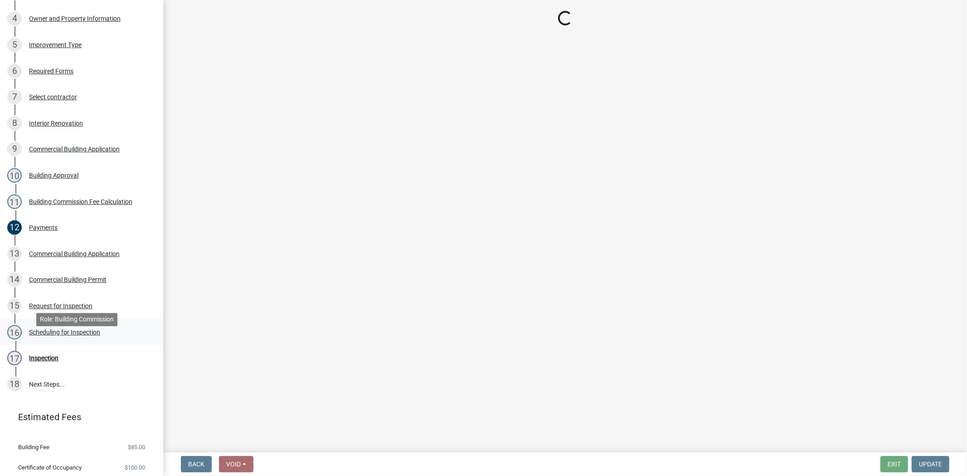
select select "fdb3bcc6-ce93-4663-8a18-5c08884dd177"
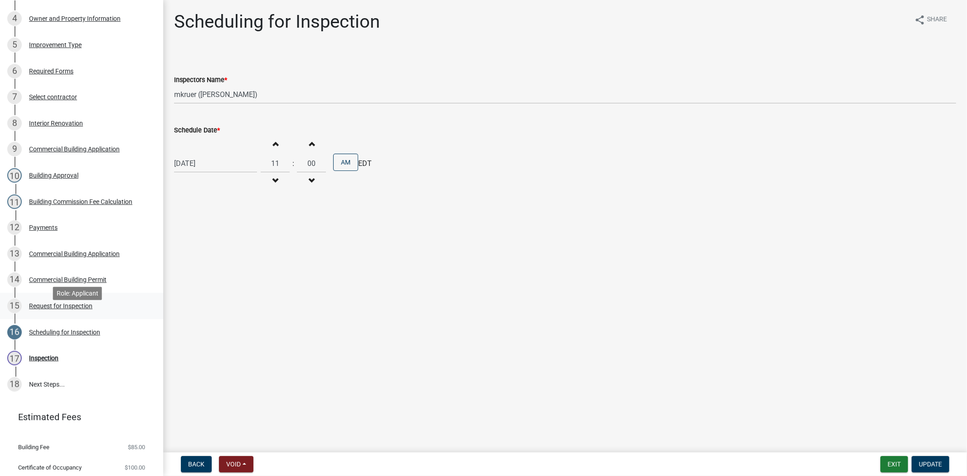
click at [58, 309] on div "Request for Inspection" at bounding box center [60, 306] width 63 height 6
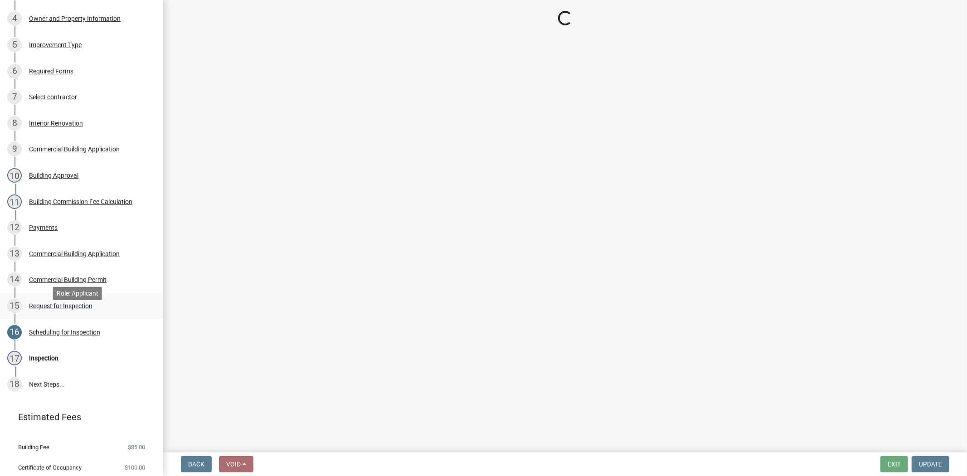
select select "8ea0f6e5-dde7-4881-a999-02519822ccbf"
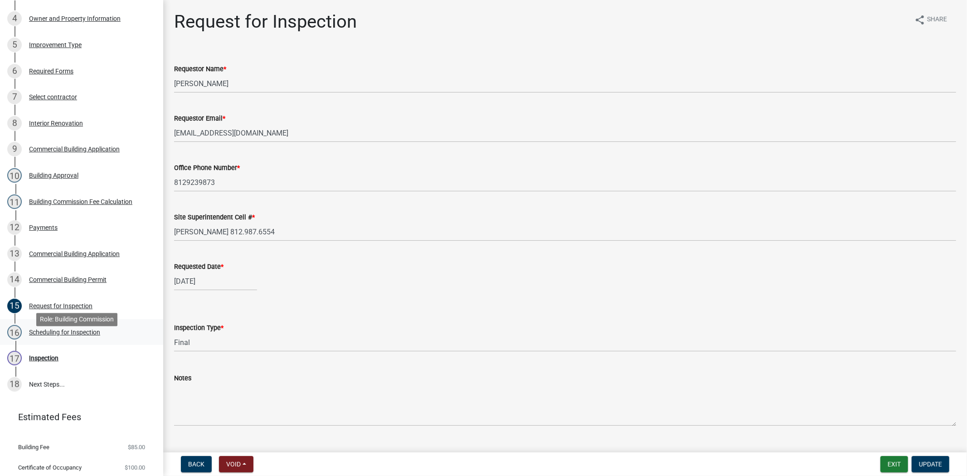
click at [60, 335] on div "Scheduling for Inspection" at bounding box center [64, 332] width 71 height 6
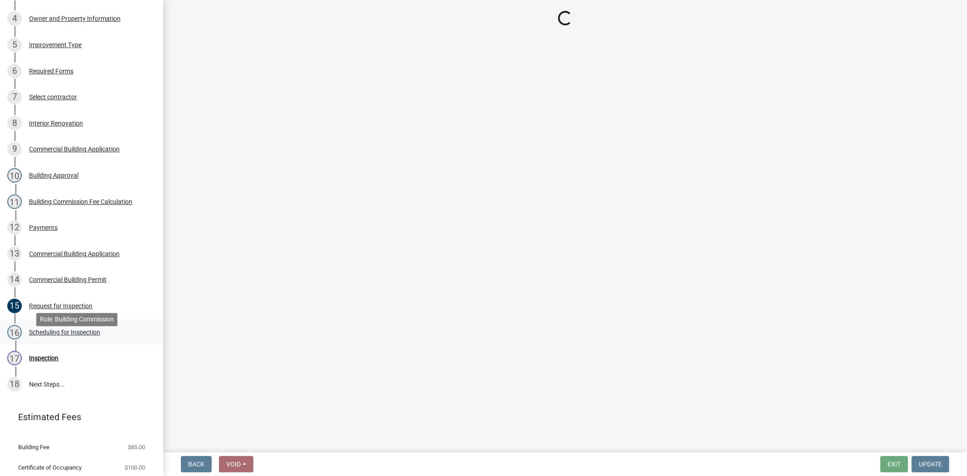
select select "fdb3bcc6-ce93-4663-8a18-5c08884dd177"
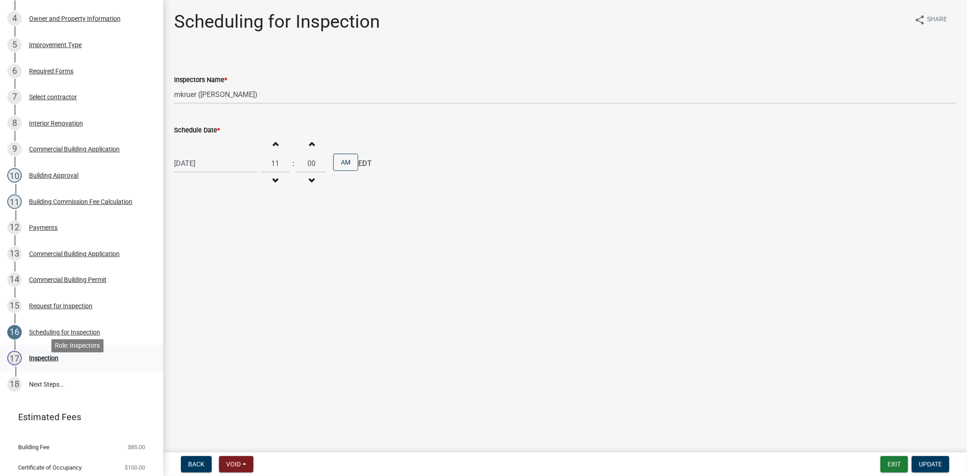
click at [41, 361] on div "Inspection" at bounding box center [43, 358] width 29 height 6
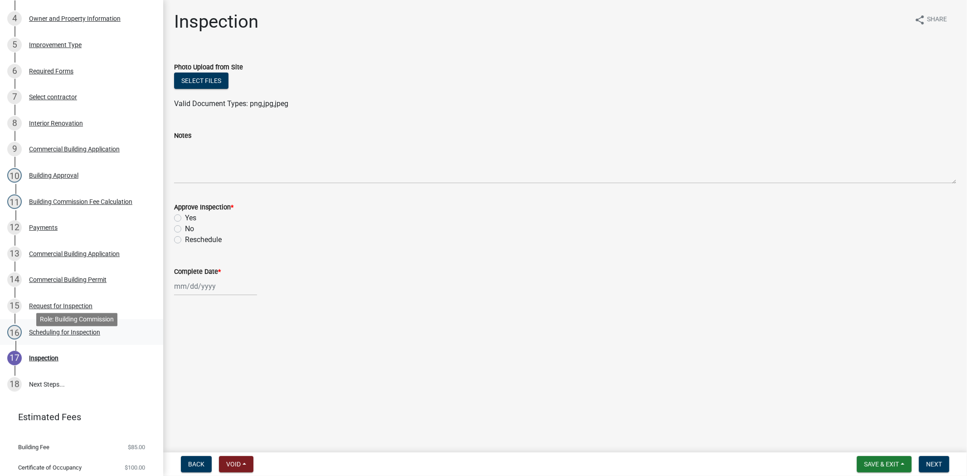
click at [42, 339] on div "16 Scheduling for Inspection" at bounding box center [77, 332] width 141 height 15
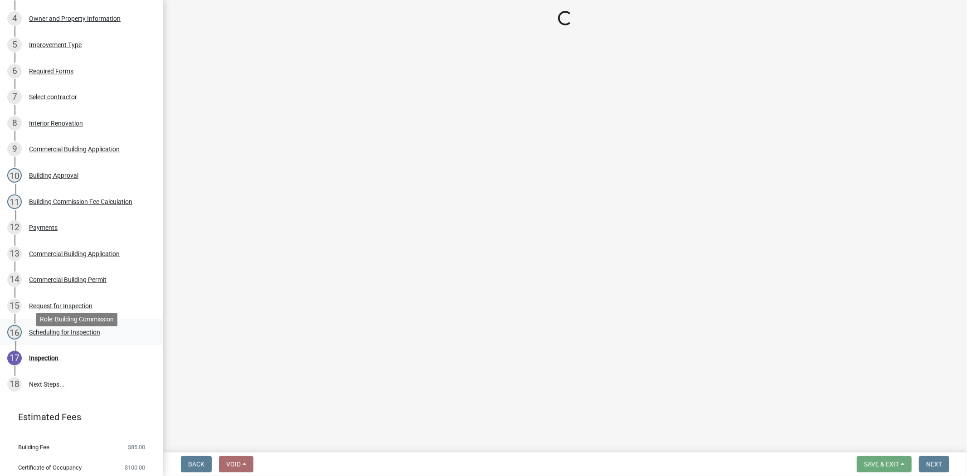
select select "fdb3bcc6-ce93-4663-8a18-5c08884dd177"
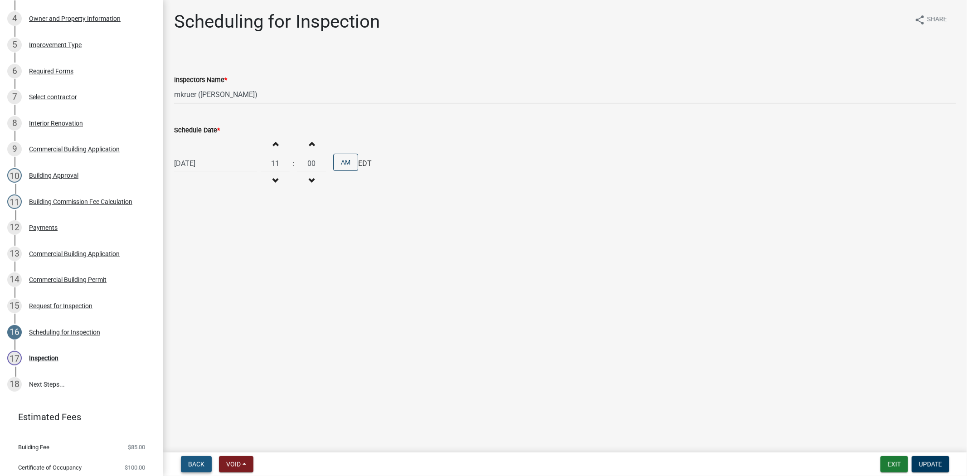
click at [194, 467] on span "Back" at bounding box center [196, 463] width 16 height 7
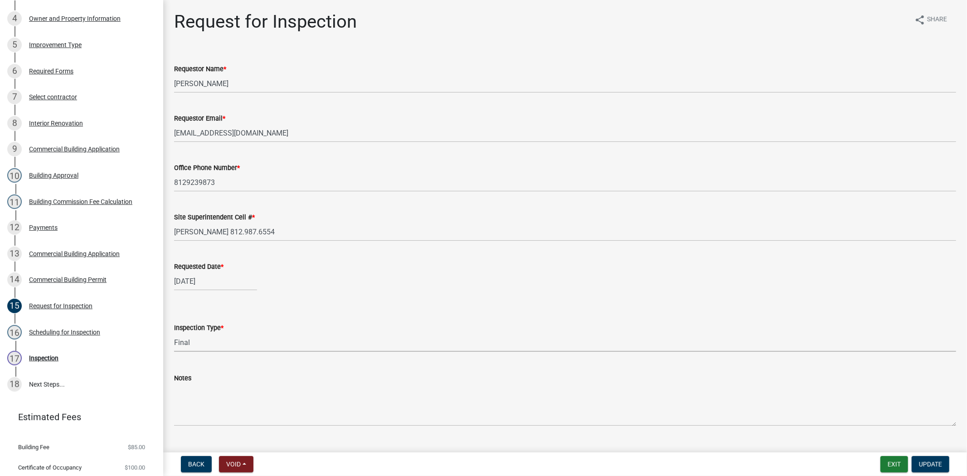
click at [196, 344] on select "Select Item... Footer Foundation Framing Final Misc" at bounding box center [565, 342] width 782 height 19
click at [174, 333] on select "Select Item... Footer Foundation Framing Final Misc" at bounding box center [565, 342] width 782 height 19
select select "63bbc40c-1f45-4bda-8284-fb85545ffc9a"
click at [934, 468] on button "Update" at bounding box center [930, 464] width 38 height 16
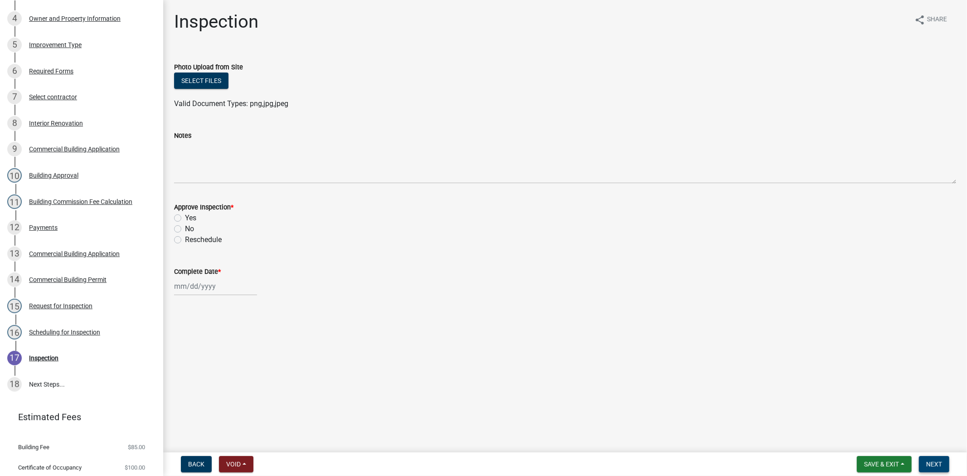
click at [933, 462] on span "Next" at bounding box center [934, 463] width 16 height 7
click at [871, 461] on span "Save & Exit" at bounding box center [881, 463] width 35 height 7
click at [868, 447] on button "Save & Exit" at bounding box center [875, 441] width 73 height 22
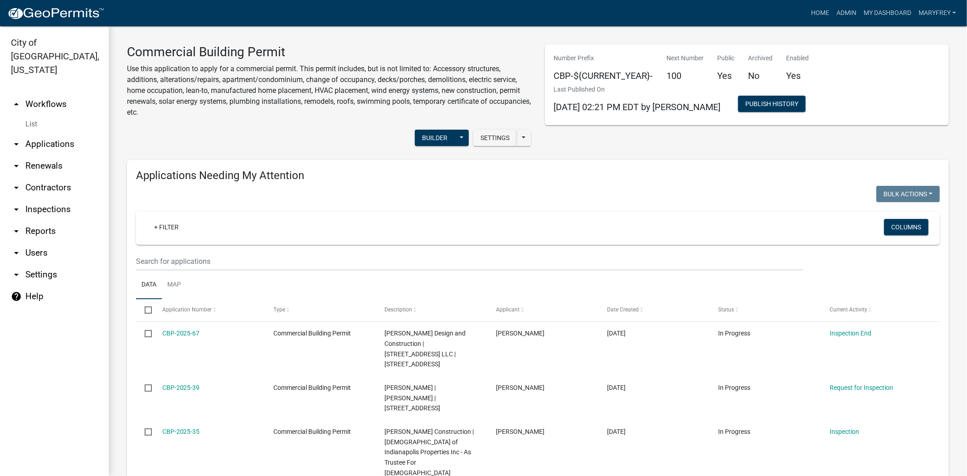
click at [50, 133] on link "arrow_drop_down Applications" at bounding box center [54, 144] width 109 height 22
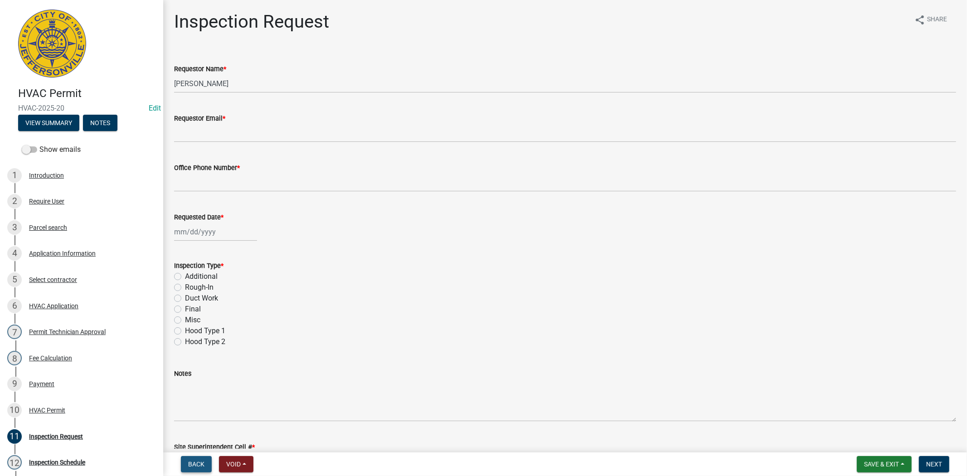
click at [188, 463] on span "Back" at bounding box center [196, 463] width 16 height 7
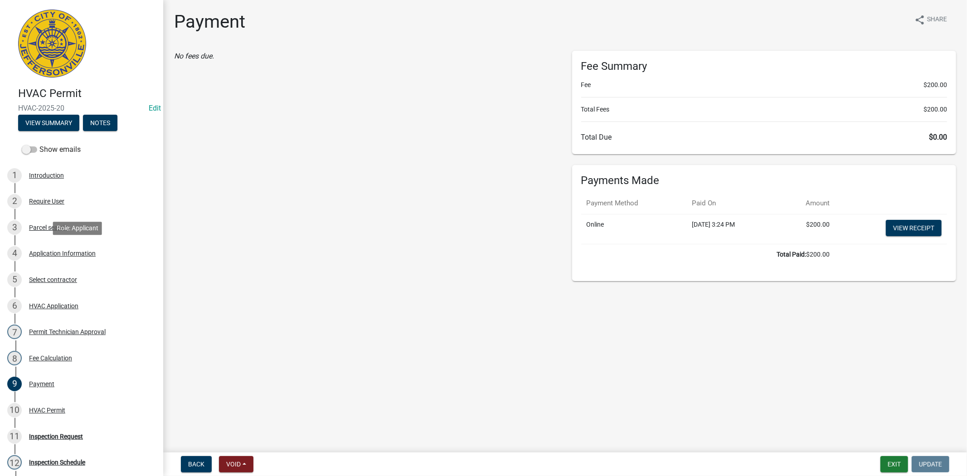
click at [54, 252] on div "Application Information" at bounding box center [62, 253] width 67 height 6
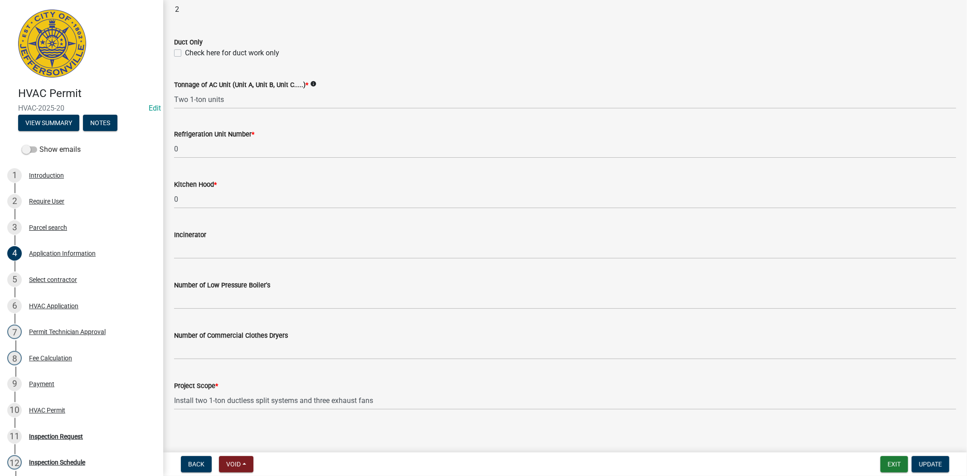
scroll to position [544, 0]
